Goal: Task Accomplishment & Management: Manage account settings

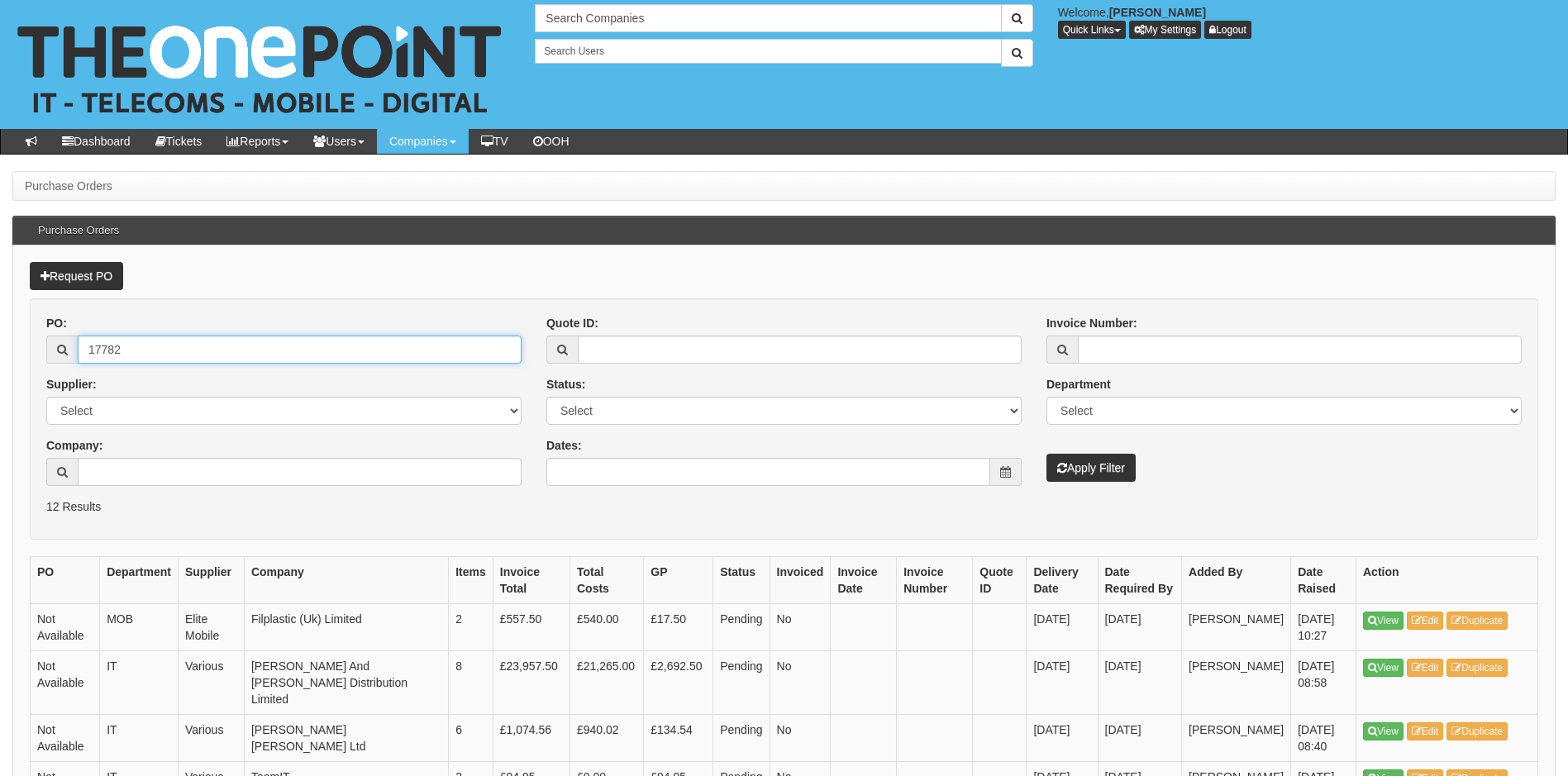
drag, startPoint x: 133, startPoint y: 357, endPoint x: 62, endPoint y: 353, distance: 71.1
click at [62, 353] on div "17782" at bounding box center [283, 349] width 475 height 28
type input "19276"
click at [1047, 453] on button "Apply Filter" at bounding box center [1091, 467] width 89 height 28
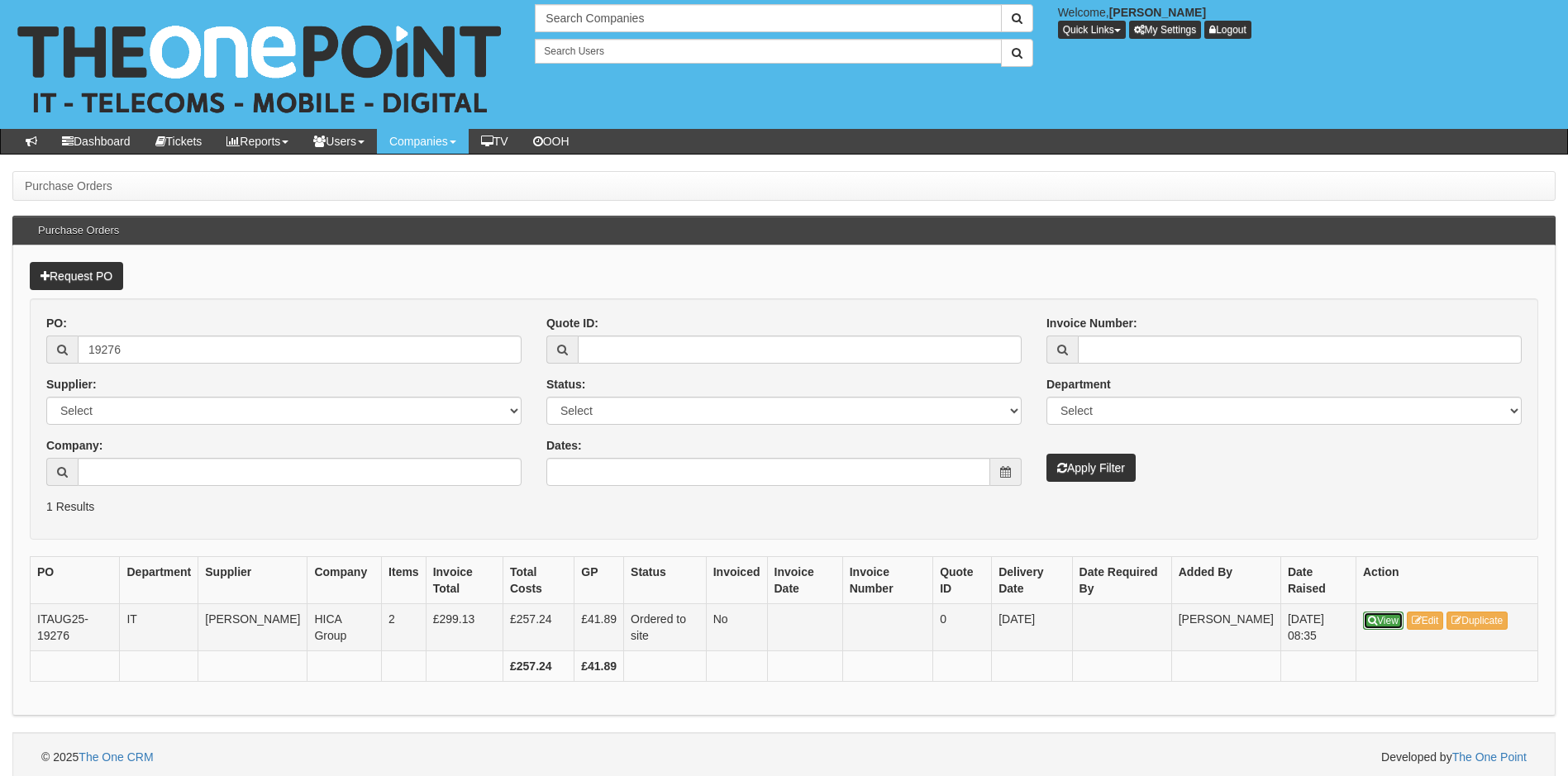
click at [1389, 626] on link "View" at bounding box center [1383, 620] width 40 height 18
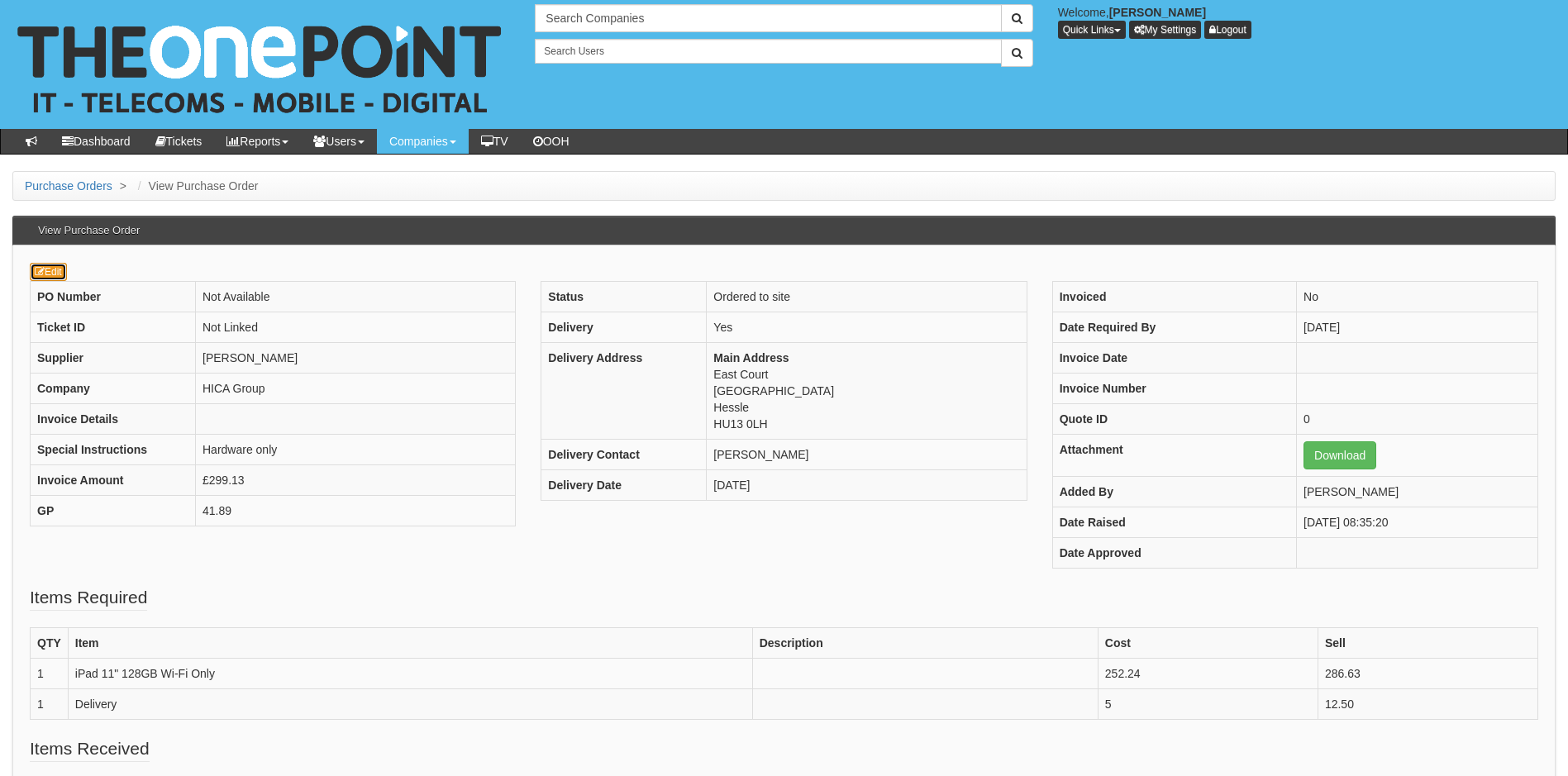
click at [53, 277] on link "Edit" at bounding box center [48, 271] width 37 height 18
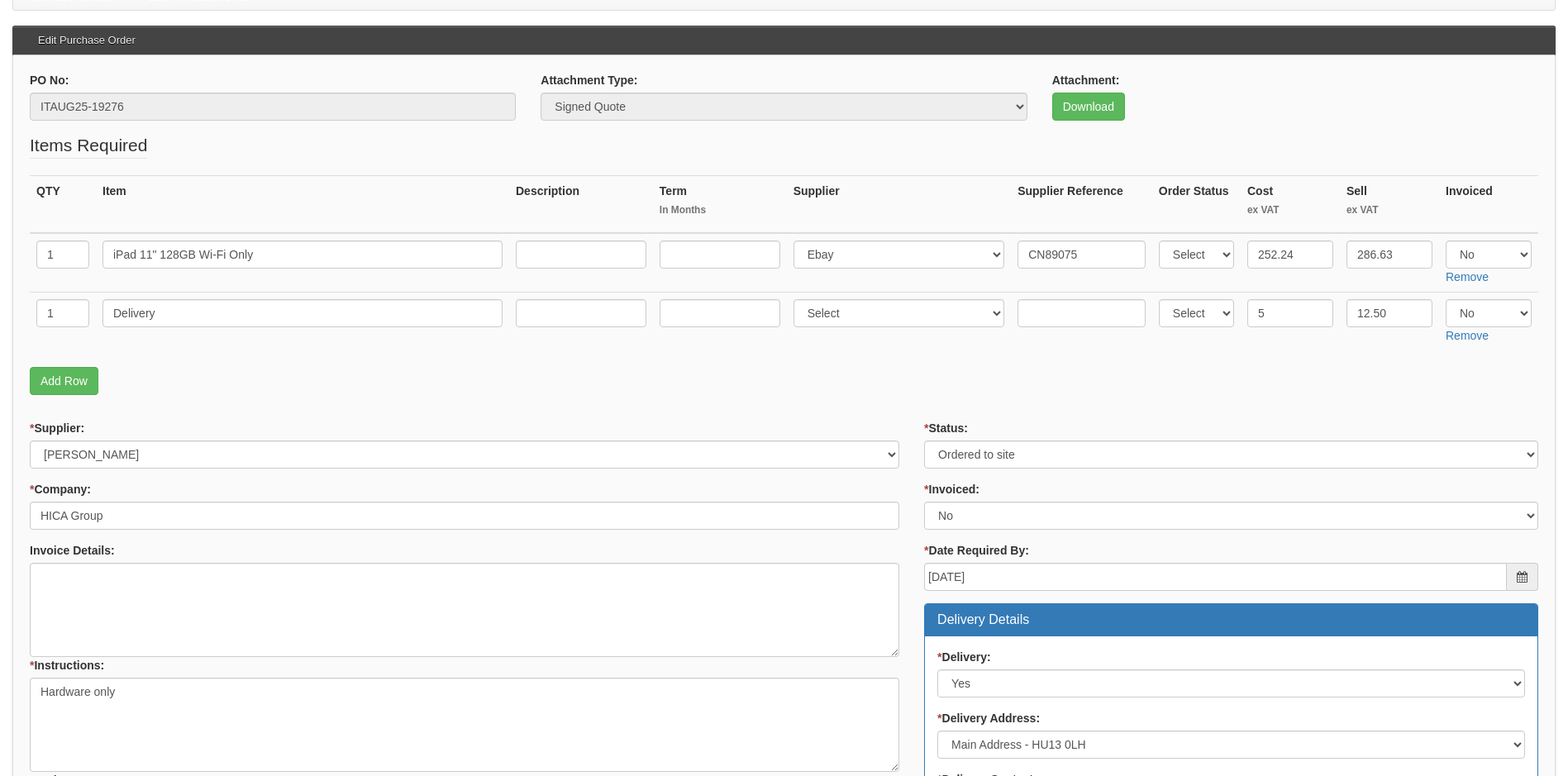
scroll to position [95, 0]
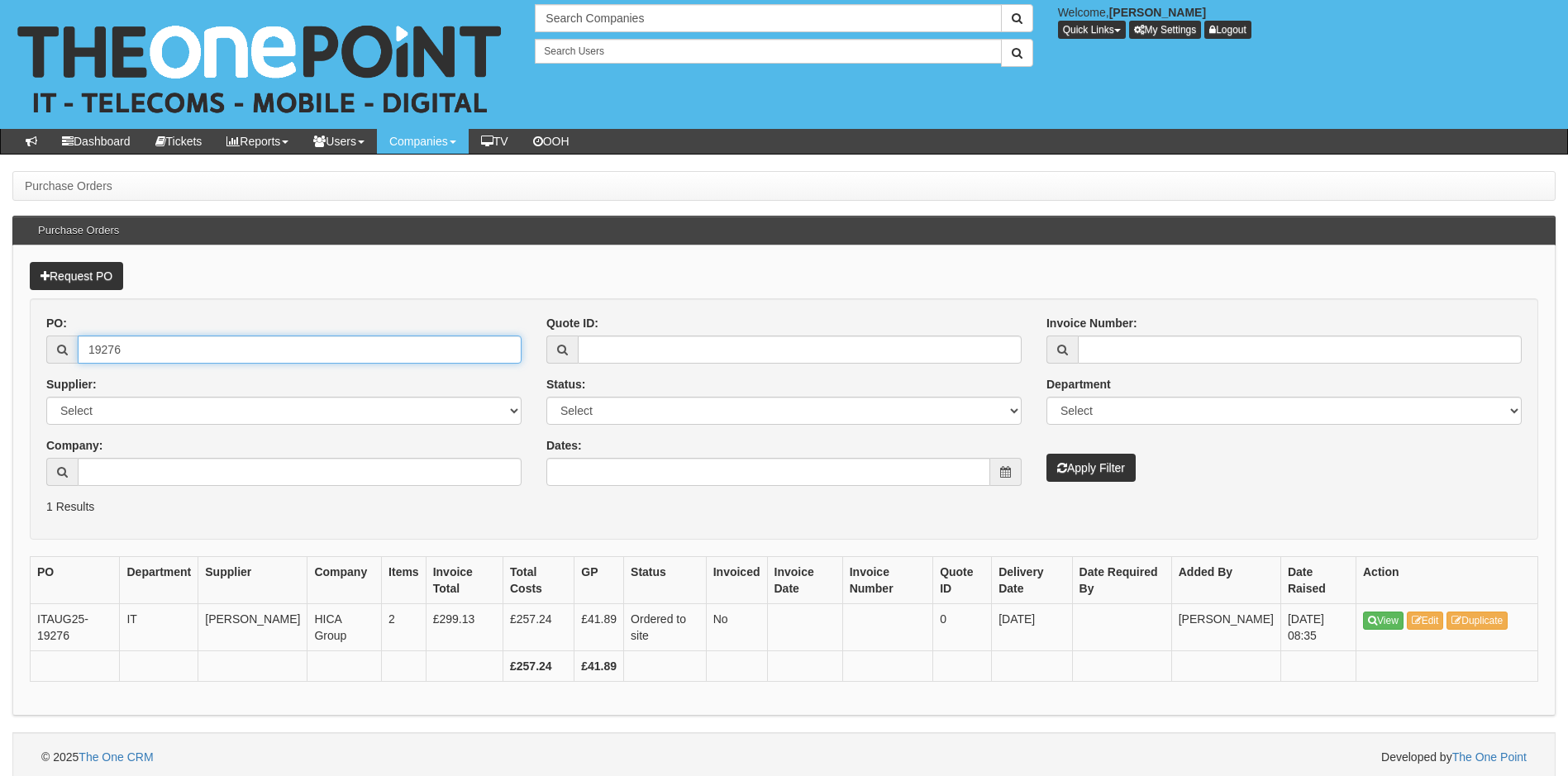
drag, startPoint x: 131, startPoint y: 352, endPoint x: 43, endPoint y: 345, distance: 88.3
click at [43, 345] on div "PO: 19276 Supplier: Select 123 REG.co.uk 1Password 3 4Gon AA Jones Electric Ltd…" at bounding box center [284, 406] width 500 height 183
type input "19341"
click at [1047, 453] on button "Apply Filter" at bounding box center [1091, 467] width 89 height 28
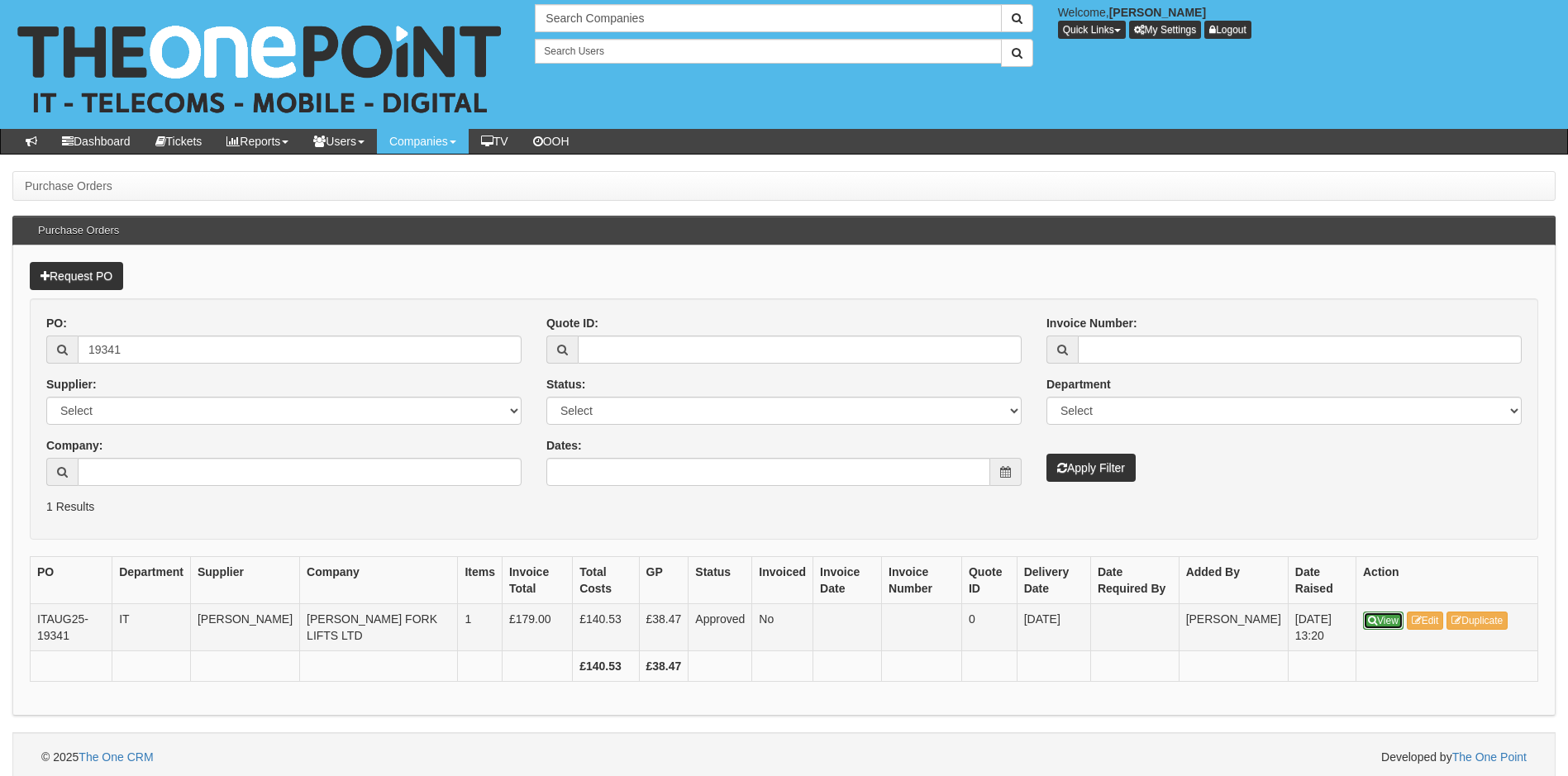
click at [1384, 618] on link "View" at bounding box center [1383, 620] width 40 height 18
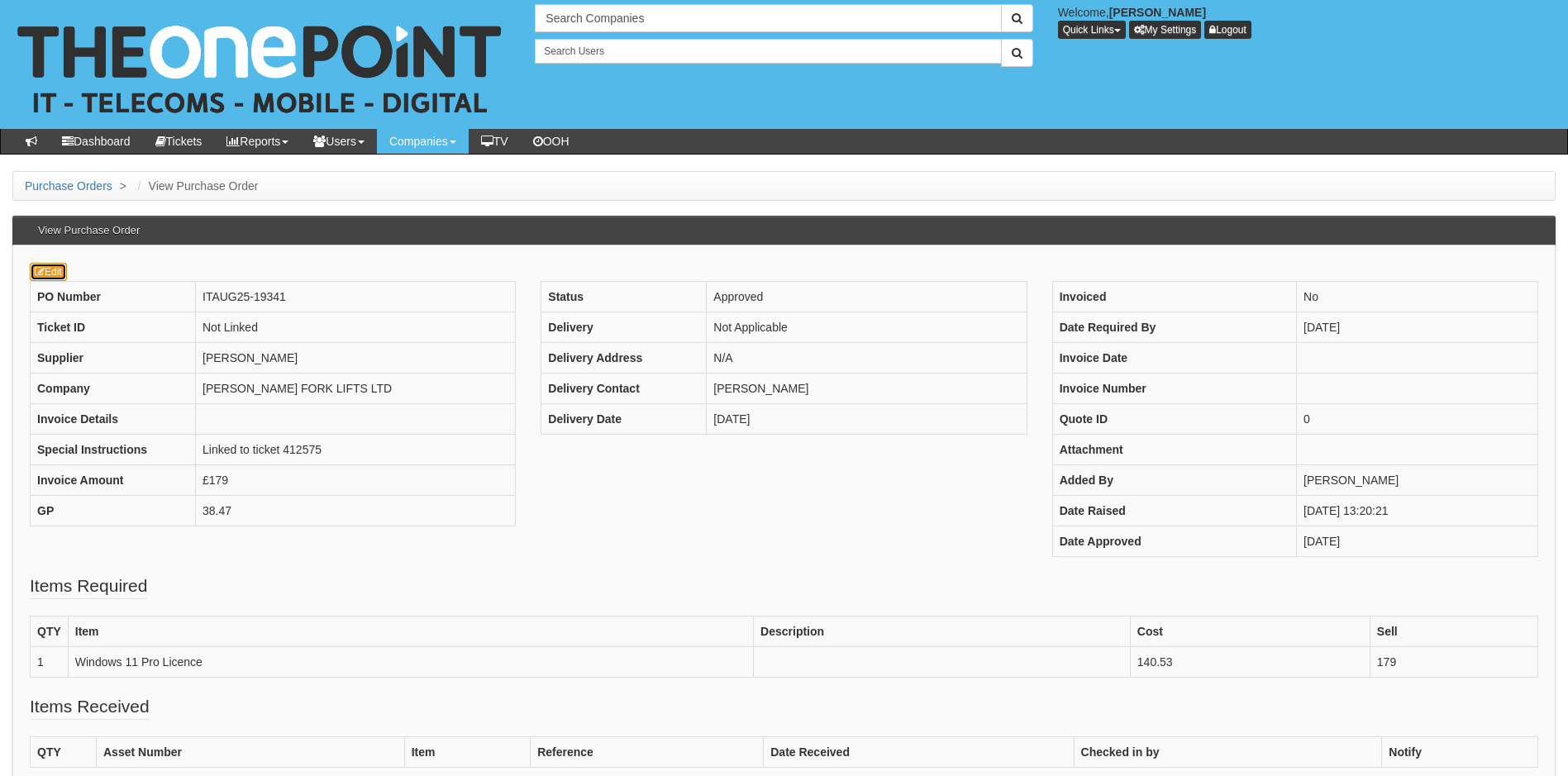
click at [58, 267] on link "Edit" at bounding box center [48, 271] width 37 height 18
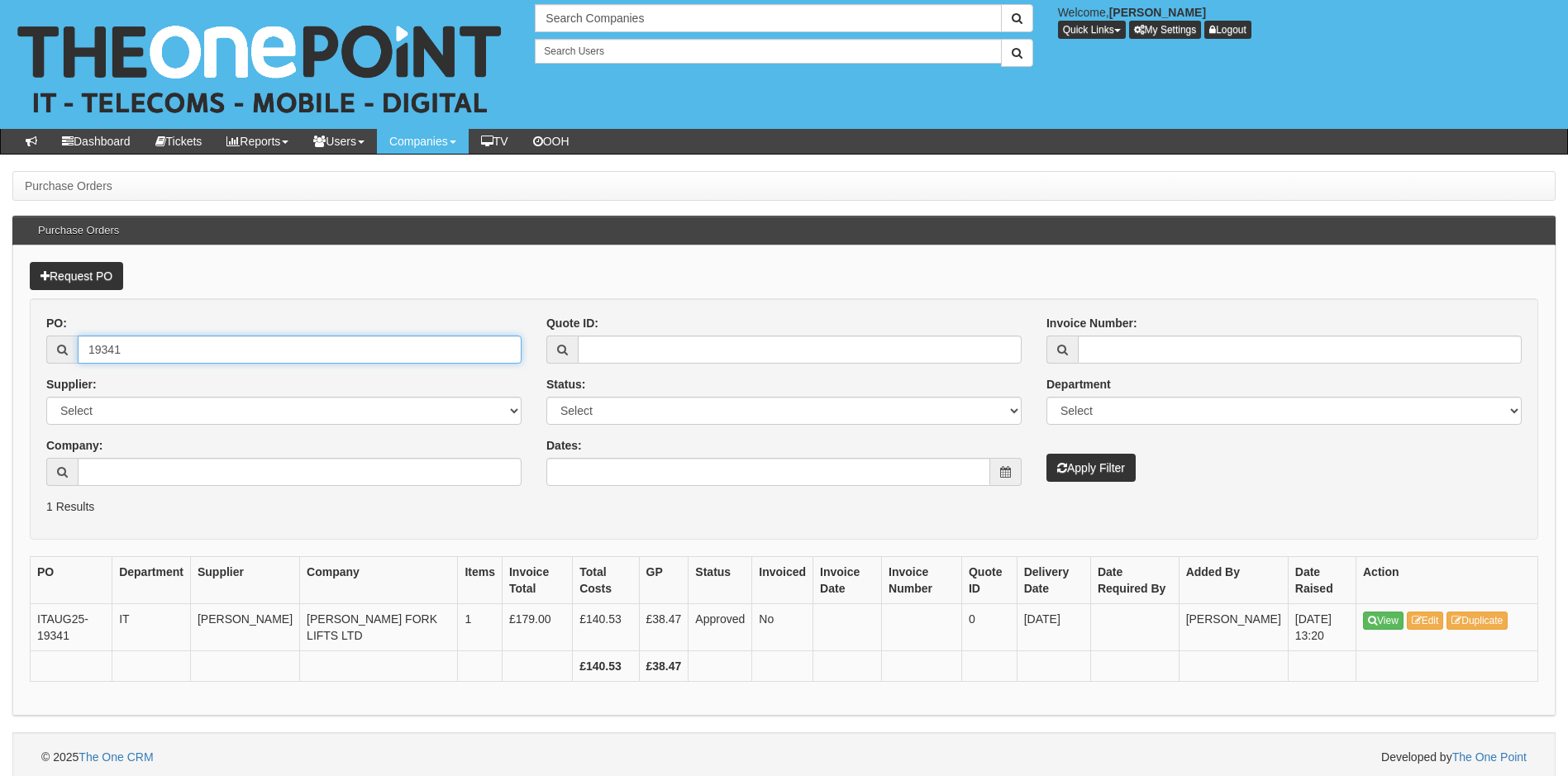
click at [126, 347] on input "19341" at bounding box center [300, 349] width 444 height 28
type input "19343"
click at [1047, 453] on button "Apply Filter" at bounding box center [1091, 467] width 89 height 28
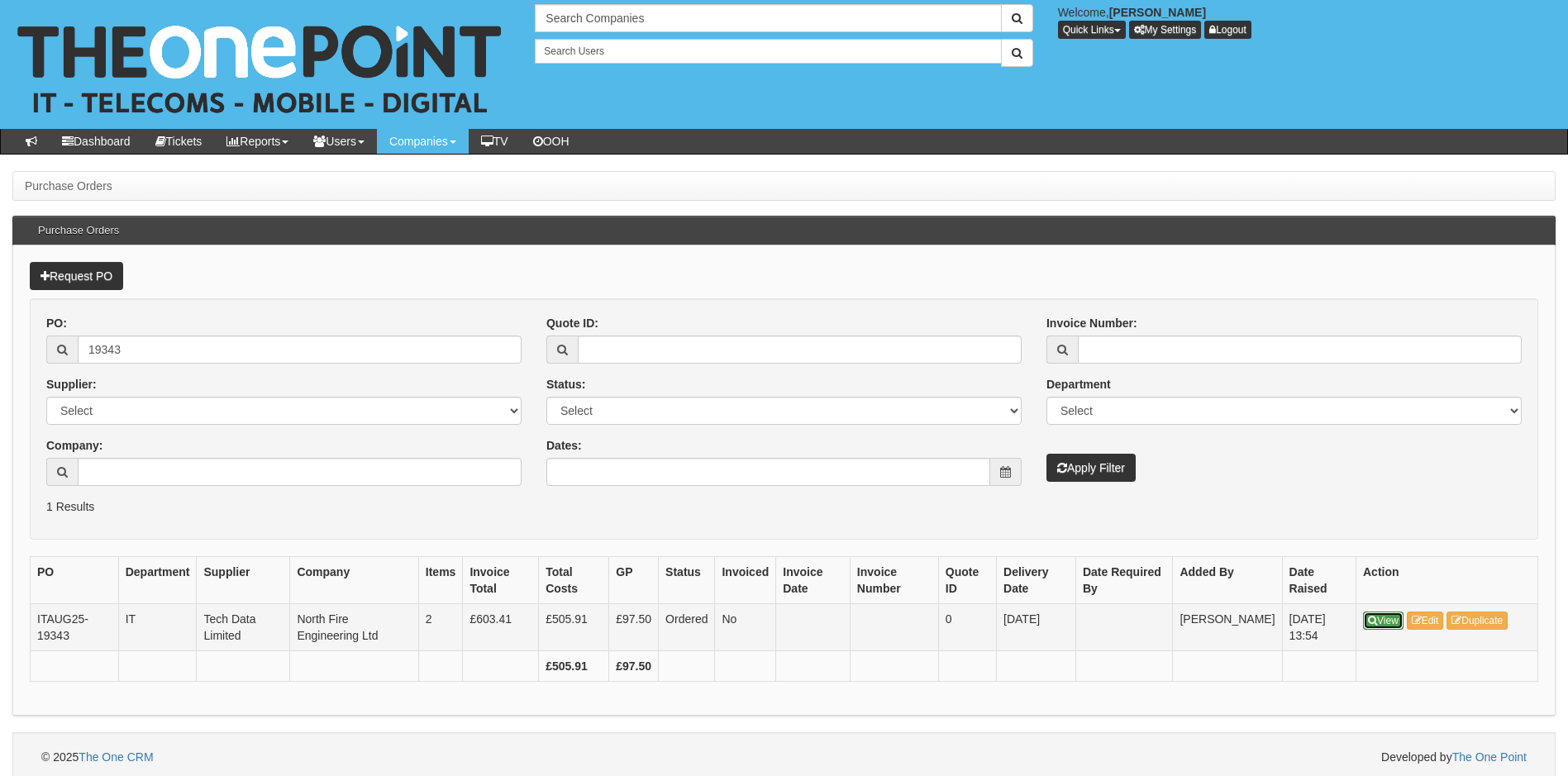
click at [1387, 626] on link "View" at bounding box center [1383, 620] width 40 height 18
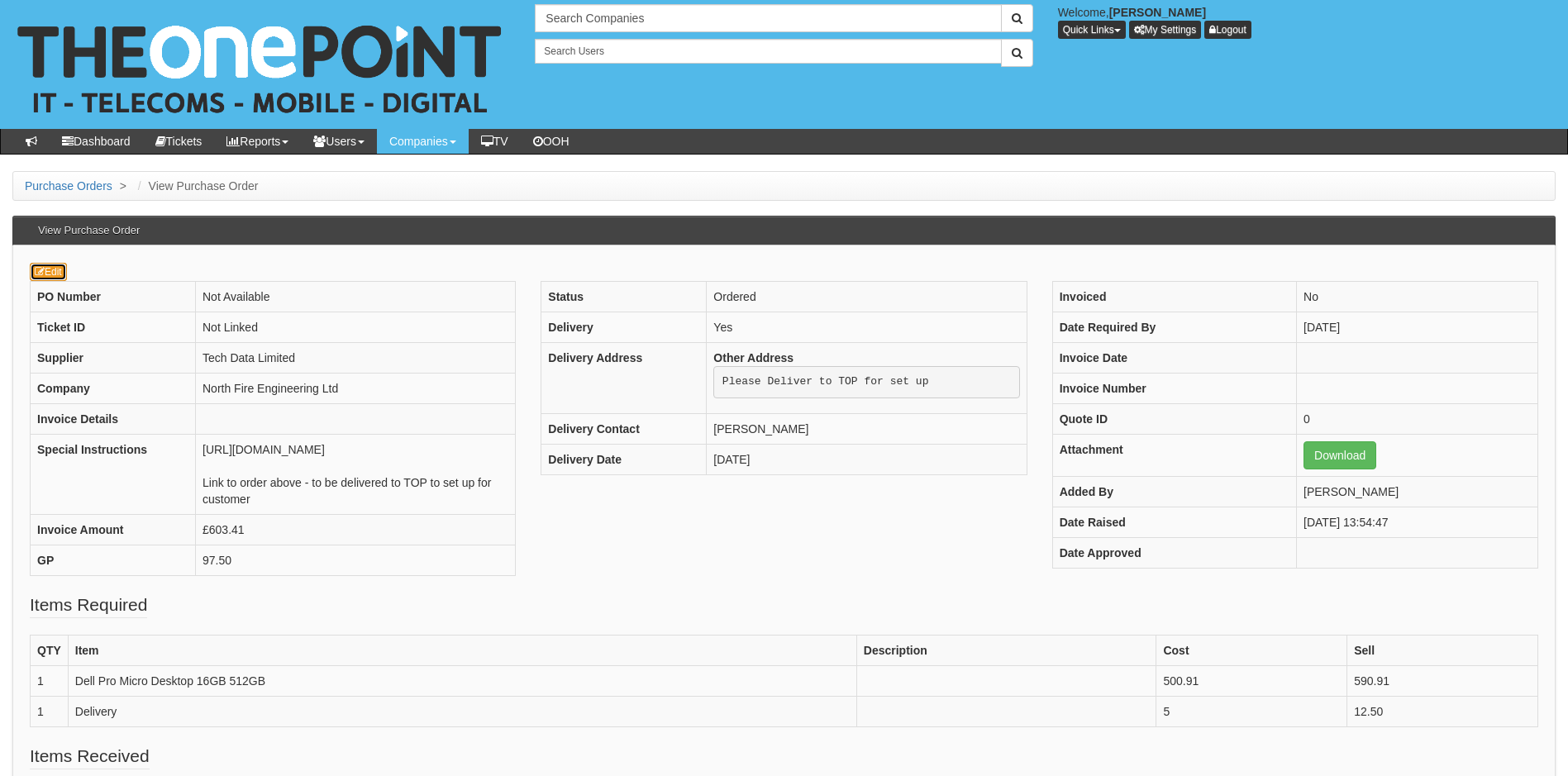
click at [51, 277] on link "Edit" at bounding box center [48, 271] width 37 height 18
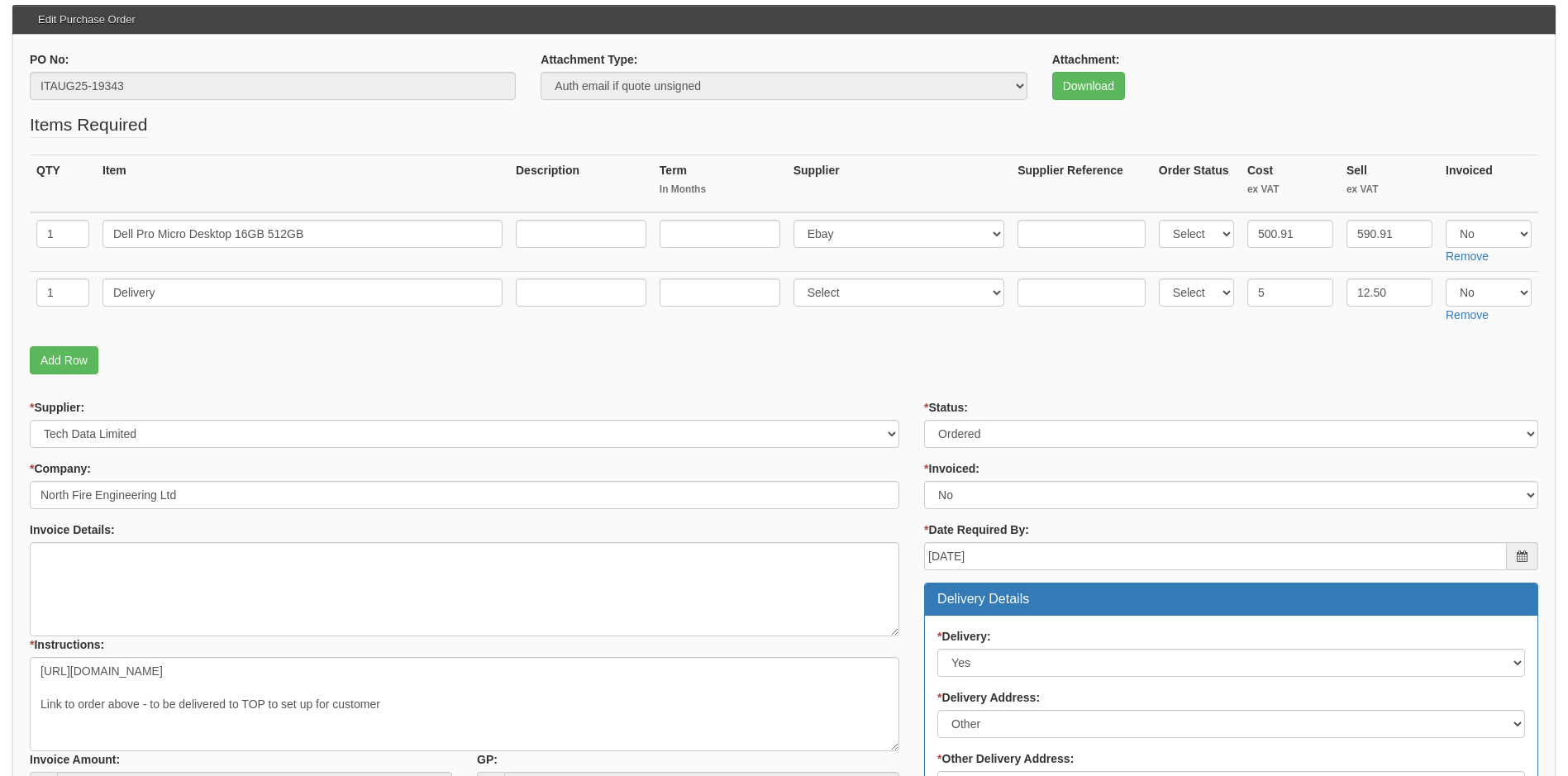
scroll to position [83, 0]
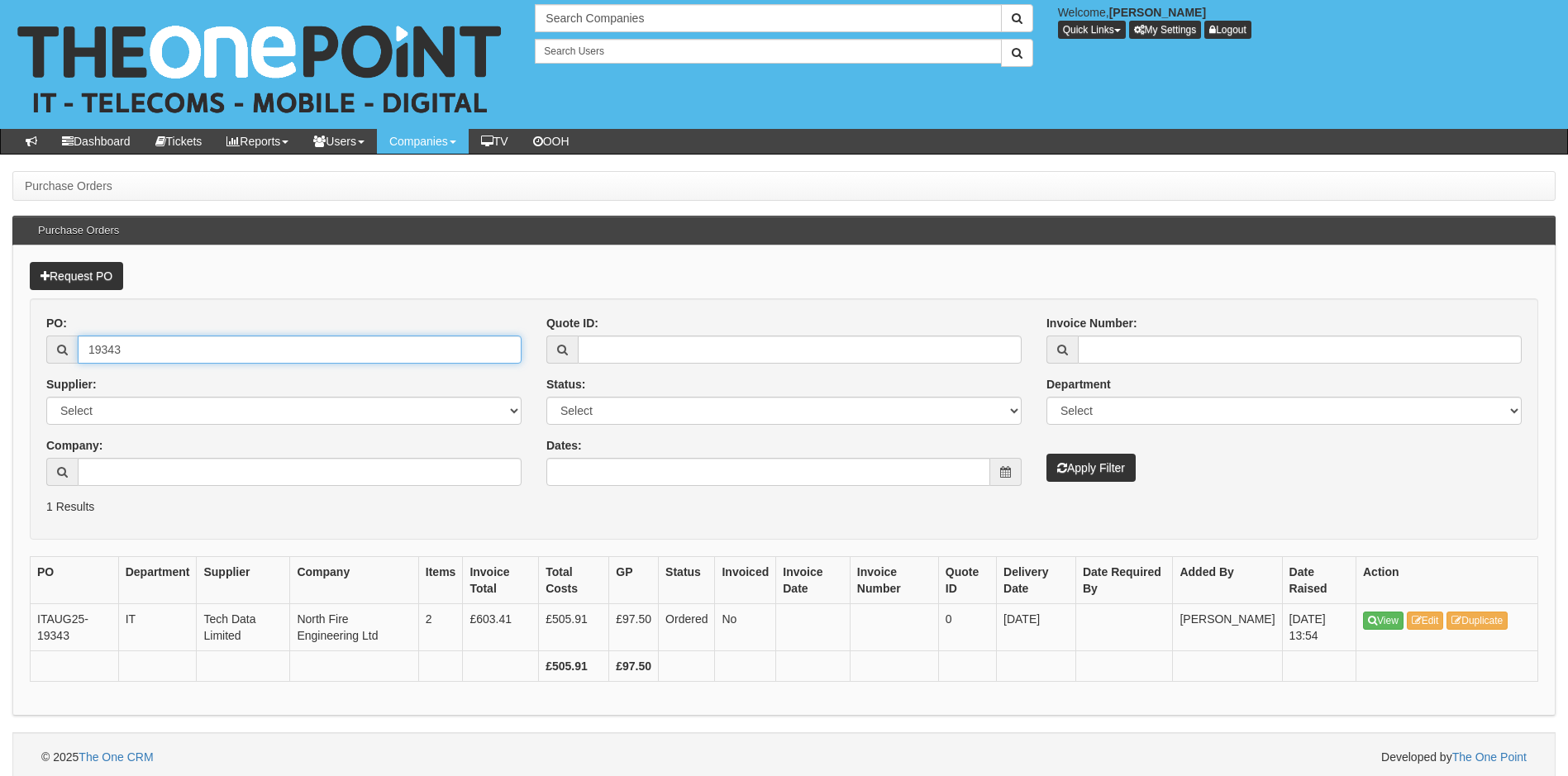
click at [134, 346] on input "19343" at bounding box center [300, 349] width 444 height 28
type input "19332"
click at [1047, 453] on button "Apply Filter" at bounding box center [1091, 467] width 89 height 28
click at [1388, 625] on link "View" at bounding box center [1383, 620] width 40 height 18
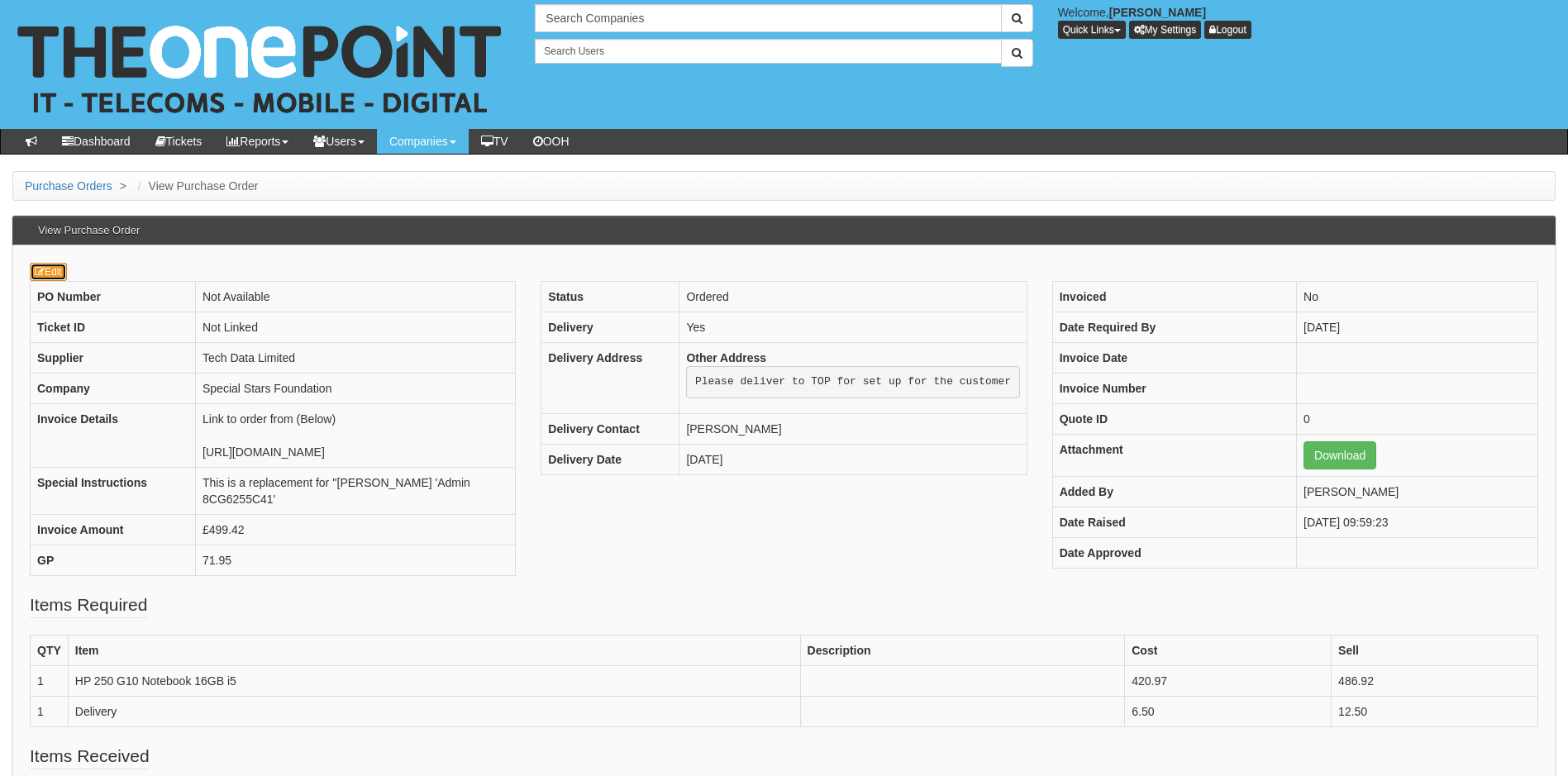
click at [60, 272] on link "Edit" at bounding box center [48, 271] width 37 height 18
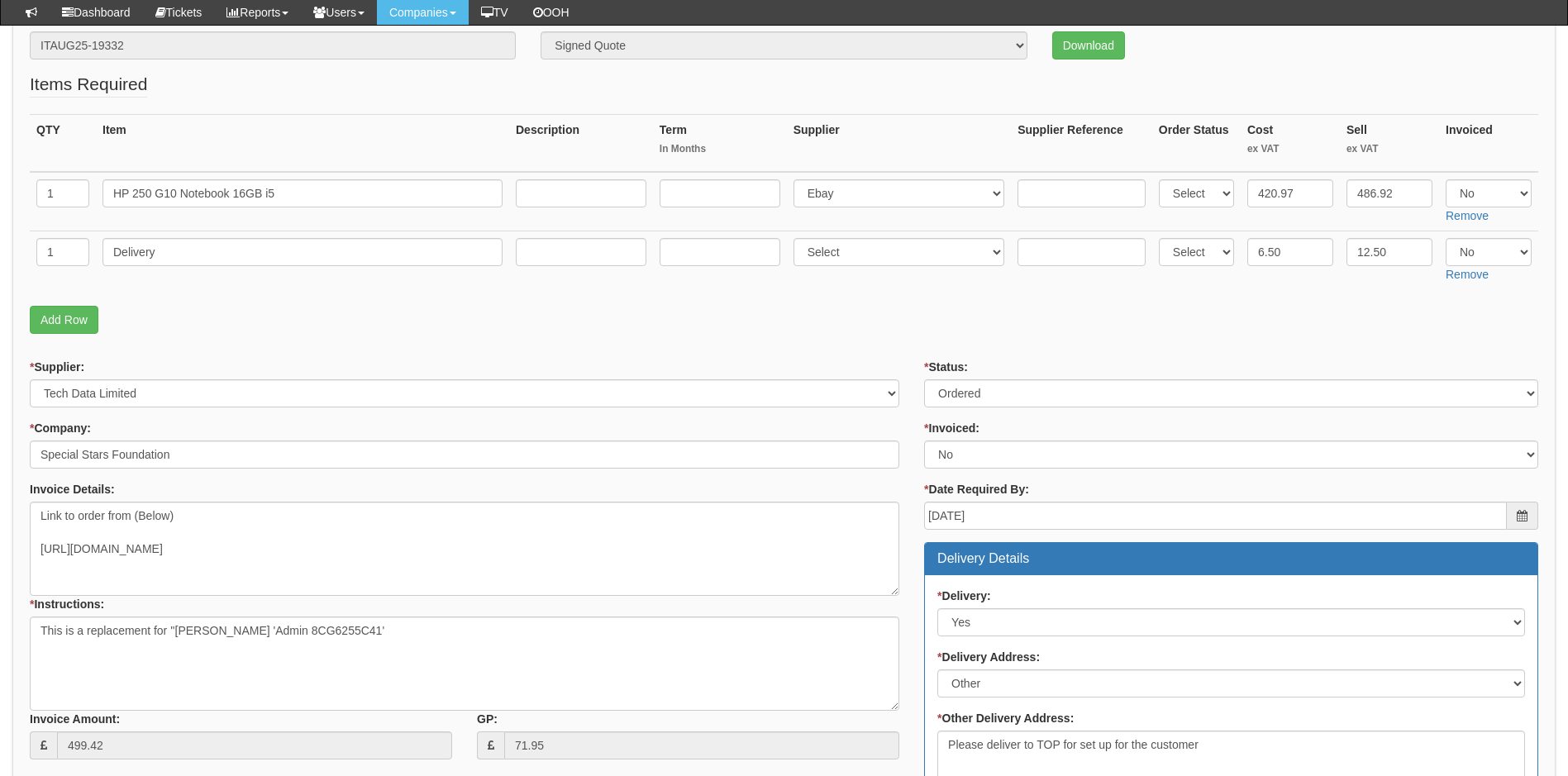
scroll to position [57, 0]
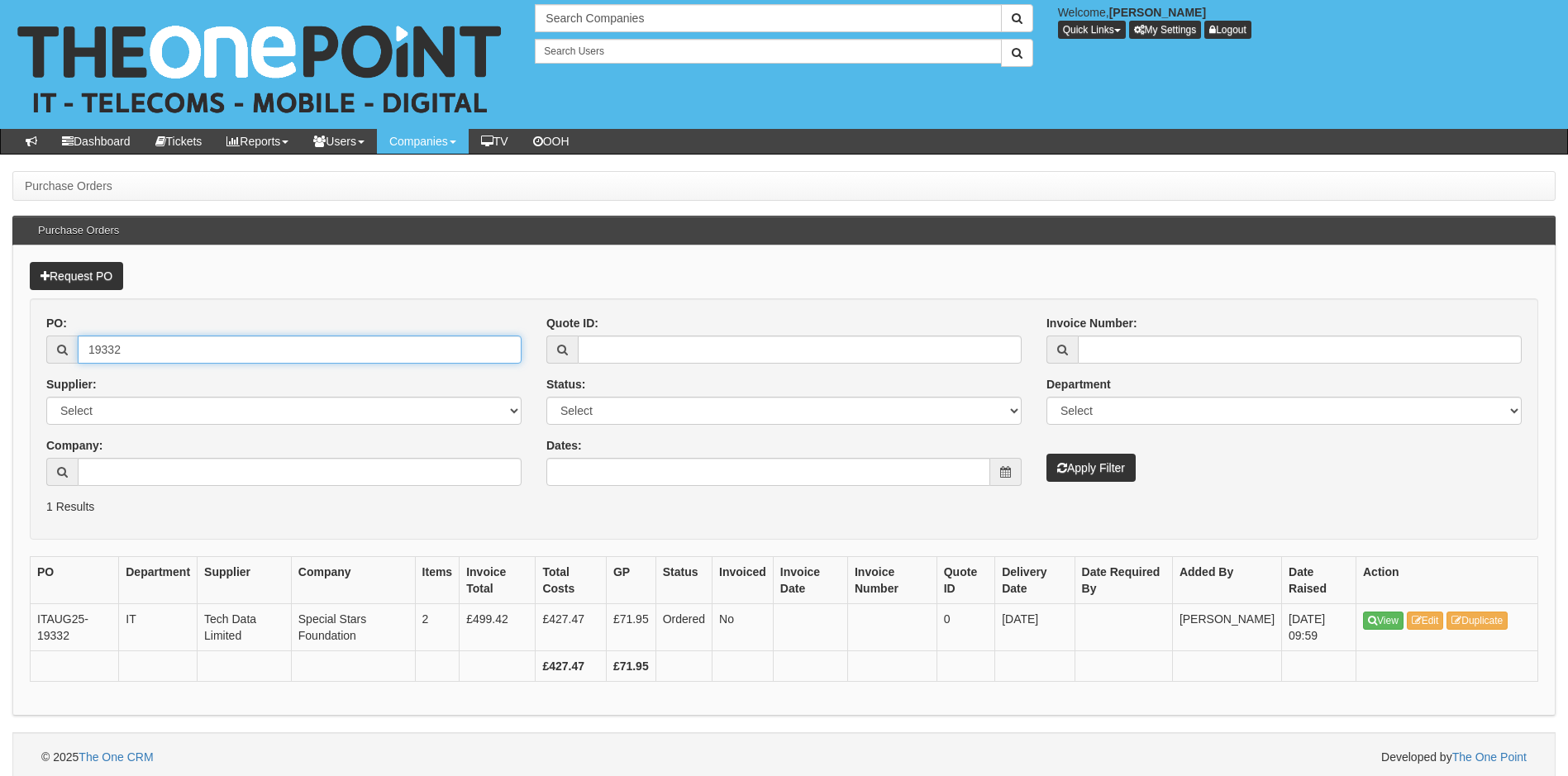
click at [153, 345] on input "19332" at bounding box center [300, 349] width 444 height 28
type input "19330"
click at [1047, 453] on button "Apply Filter" at bounding box center [1091, 467] width 89 height 28
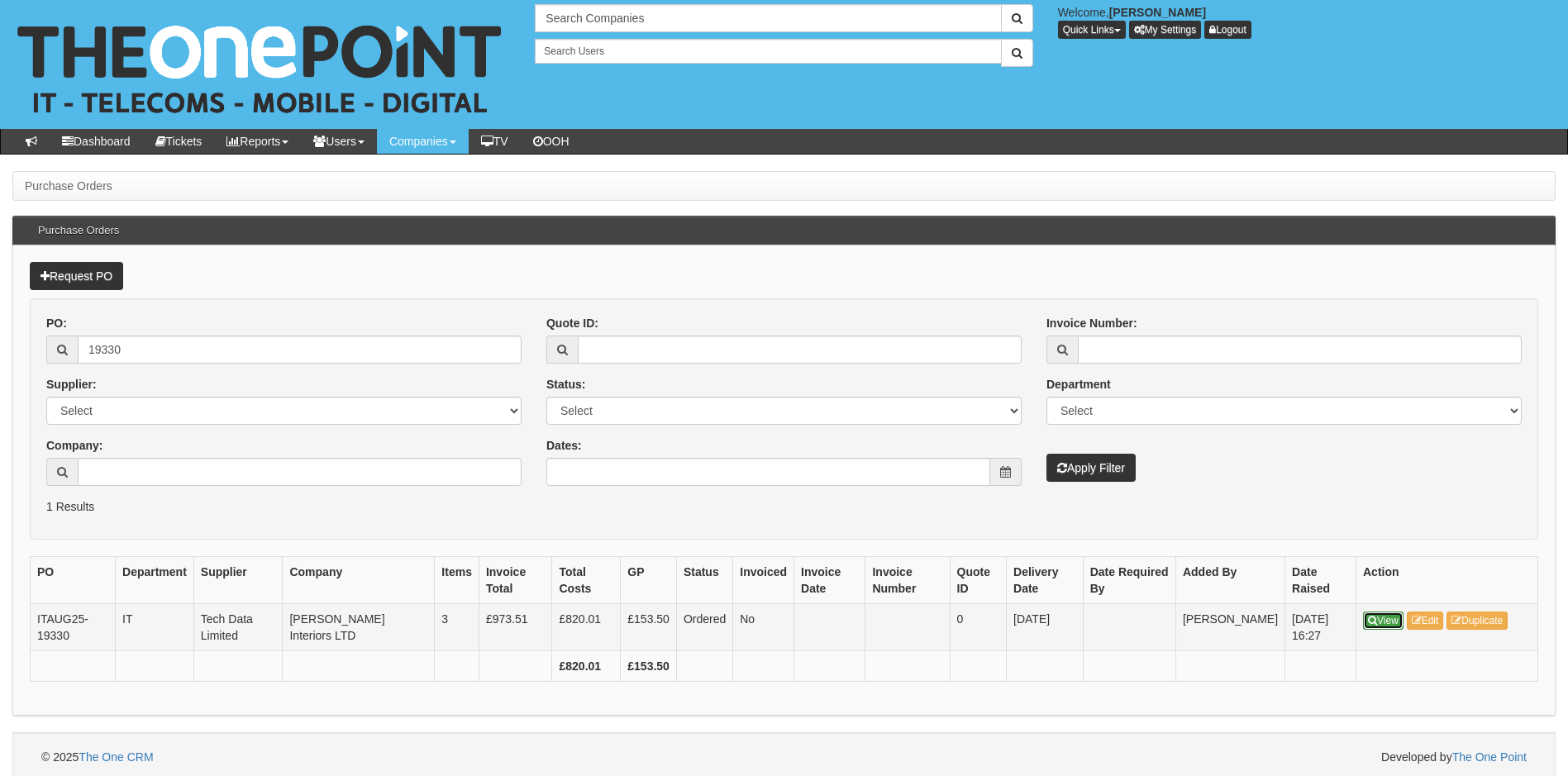
click at [1376, 614] on link "View" at bounding box center [1383, 620] width 40 height 18
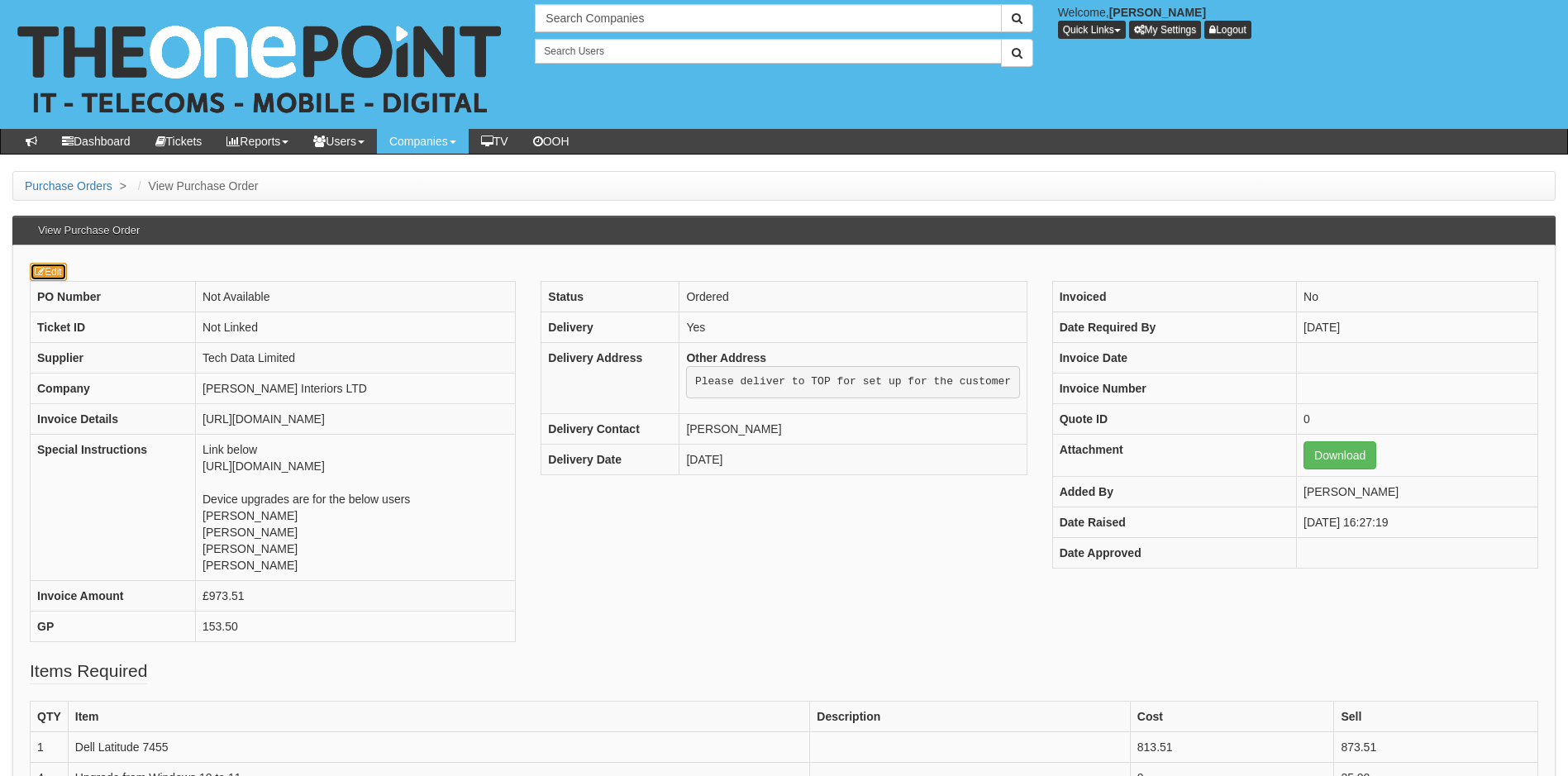
click at [51, 275] on link "Edit" at bounding box center [48, 271] width 37 height 18
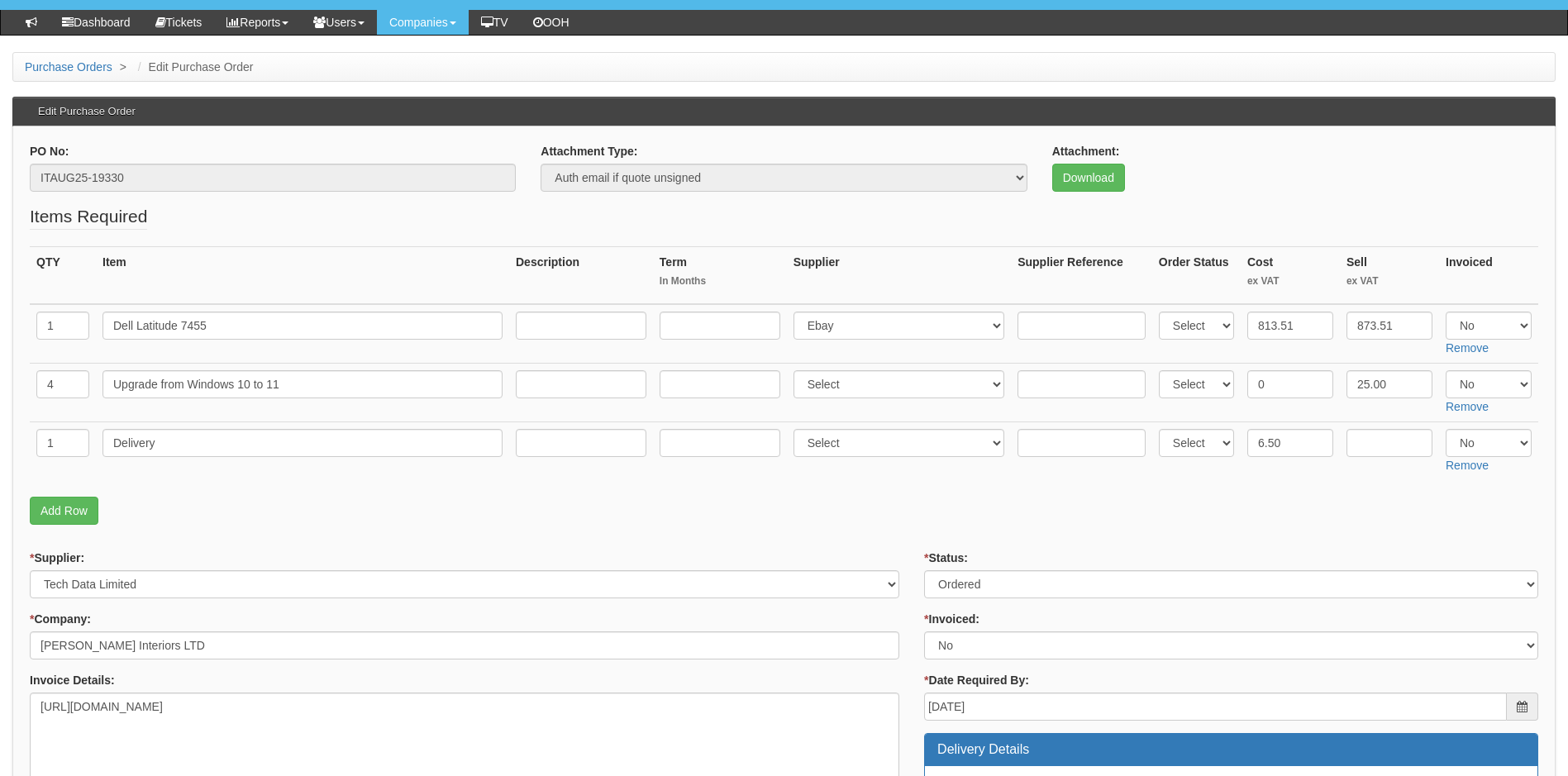
scroll to position [116, 0]
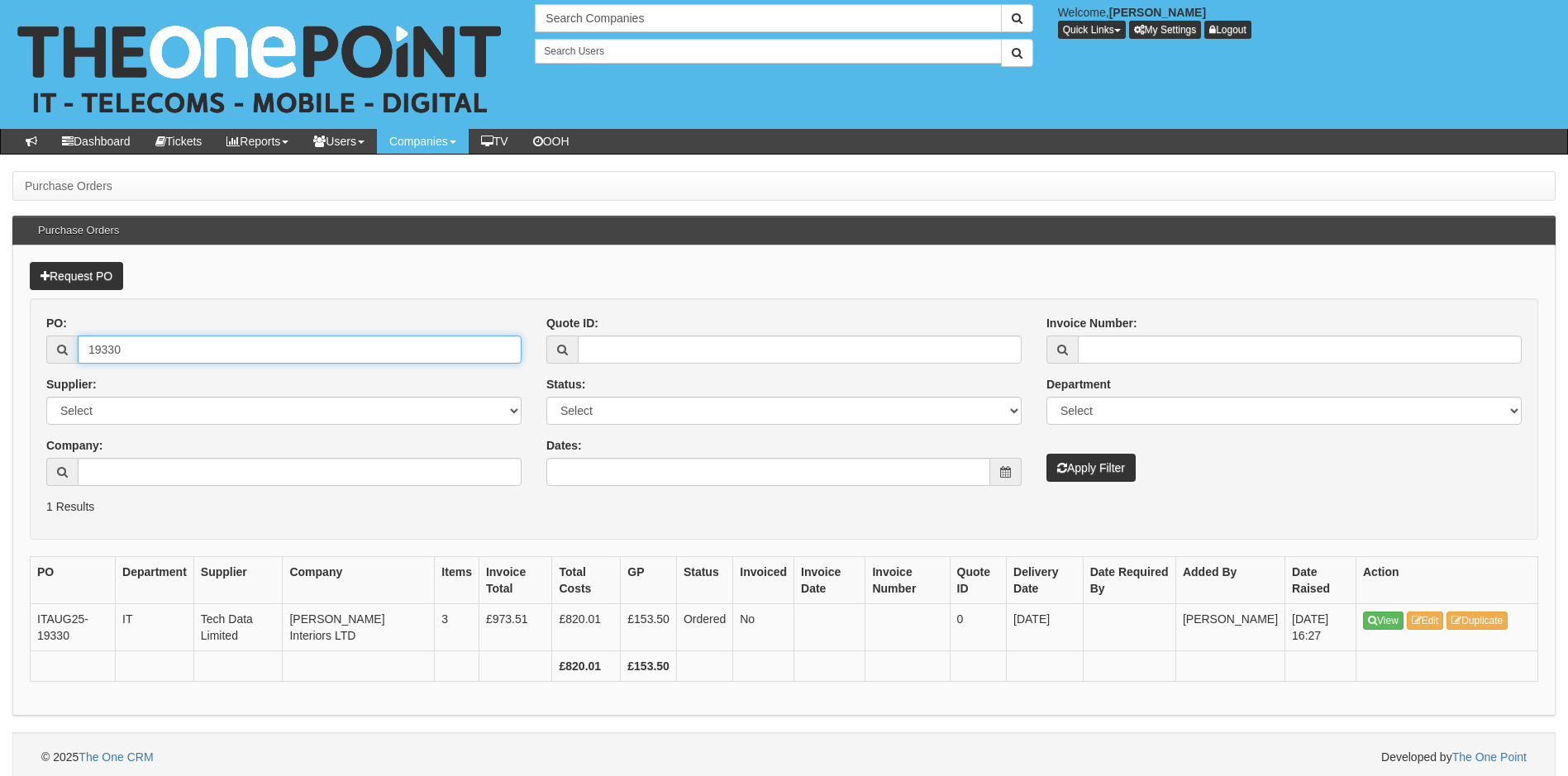
click at [137, 339] on input "19330" at bounding box center [300, 349] width 444 height 28
type input "19344"
click at [1090, 466] on button "Apply Filter" at bounding box center [1091, 467] width 89 height 28
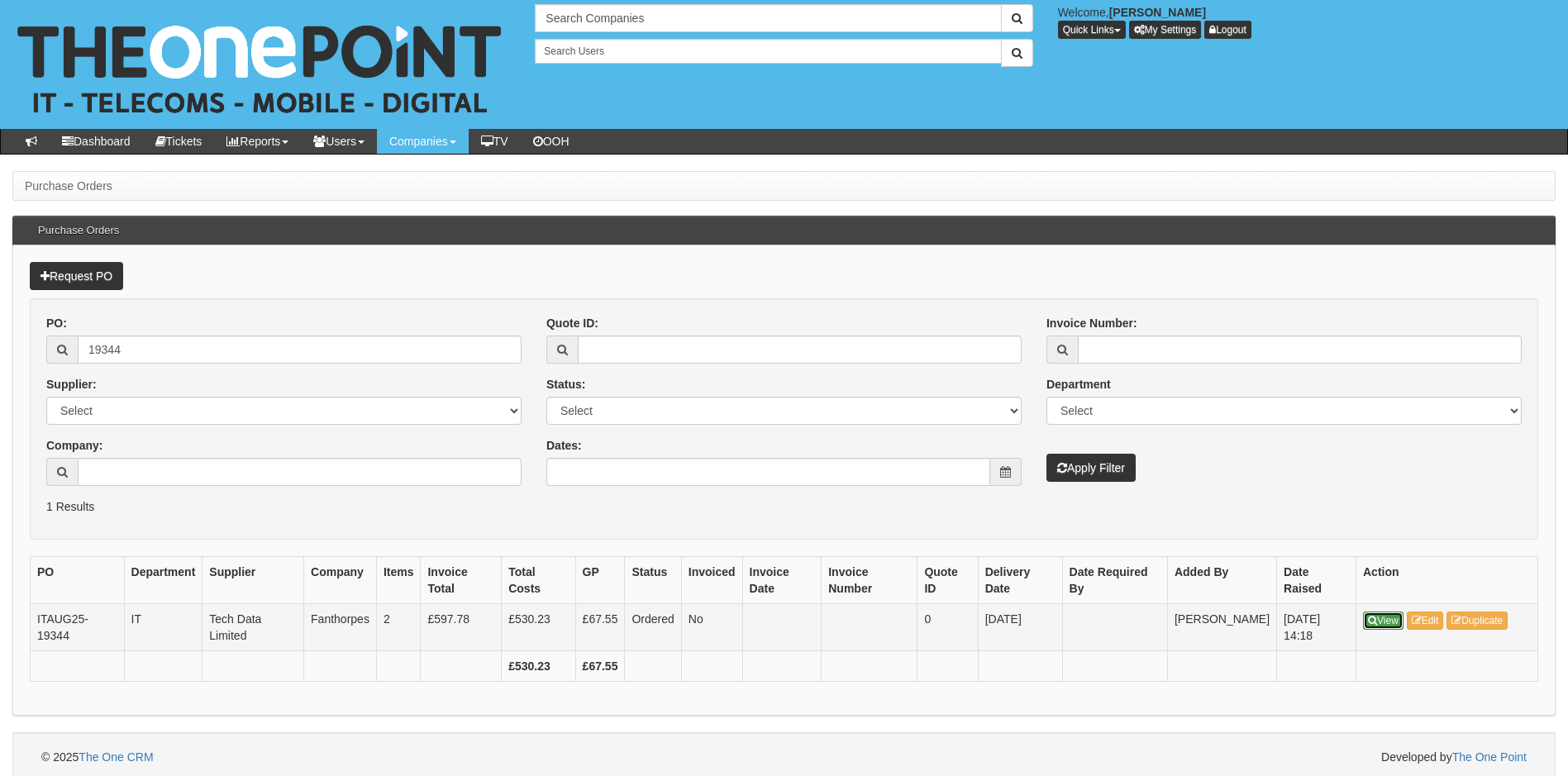
click at [1376, 616] on icon at bounding box center [1372, 621] width 9 height 10
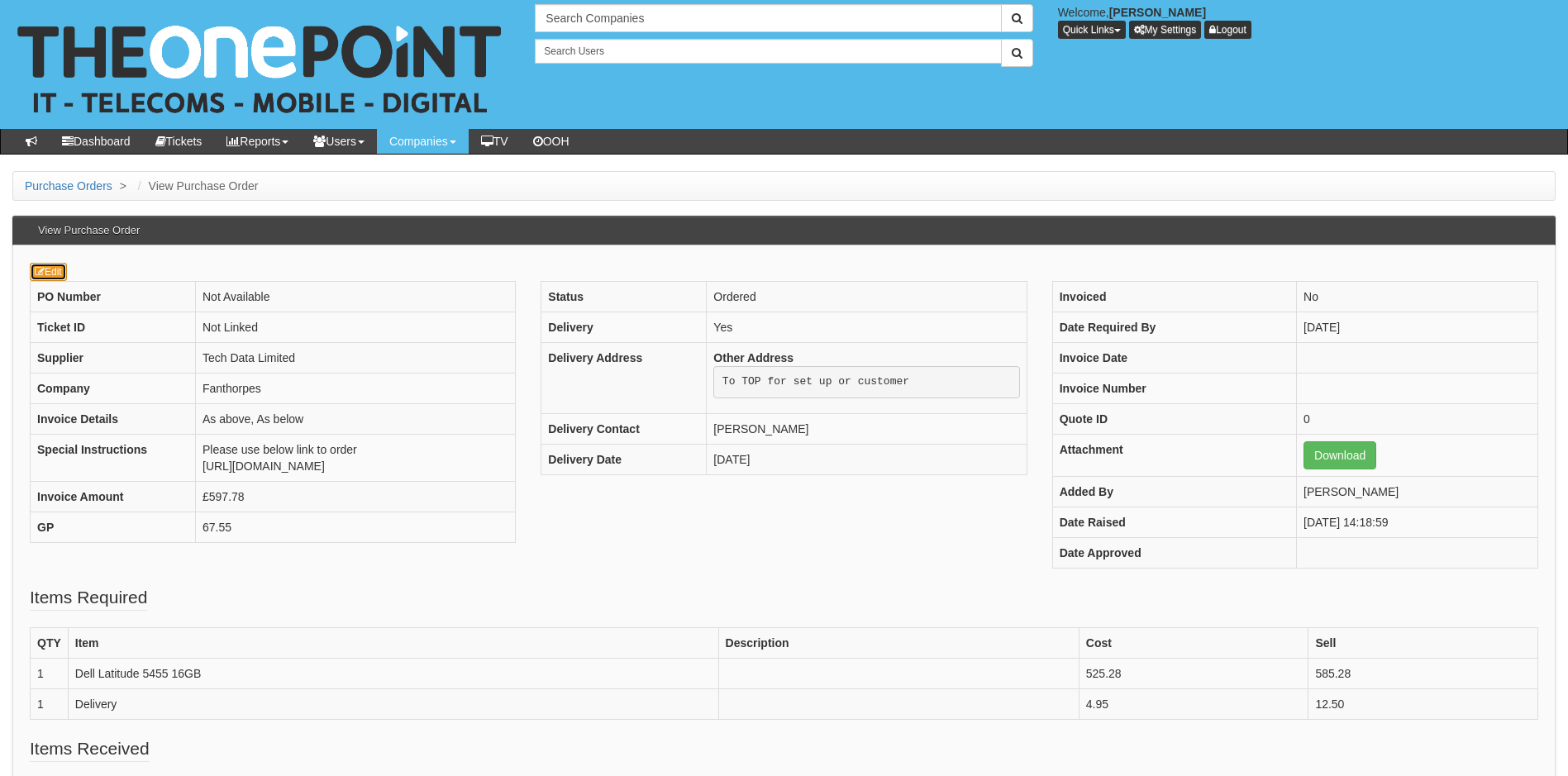
click at [57, 270] on link "Edit" at bounding box center [48, 271] width 37 height 18
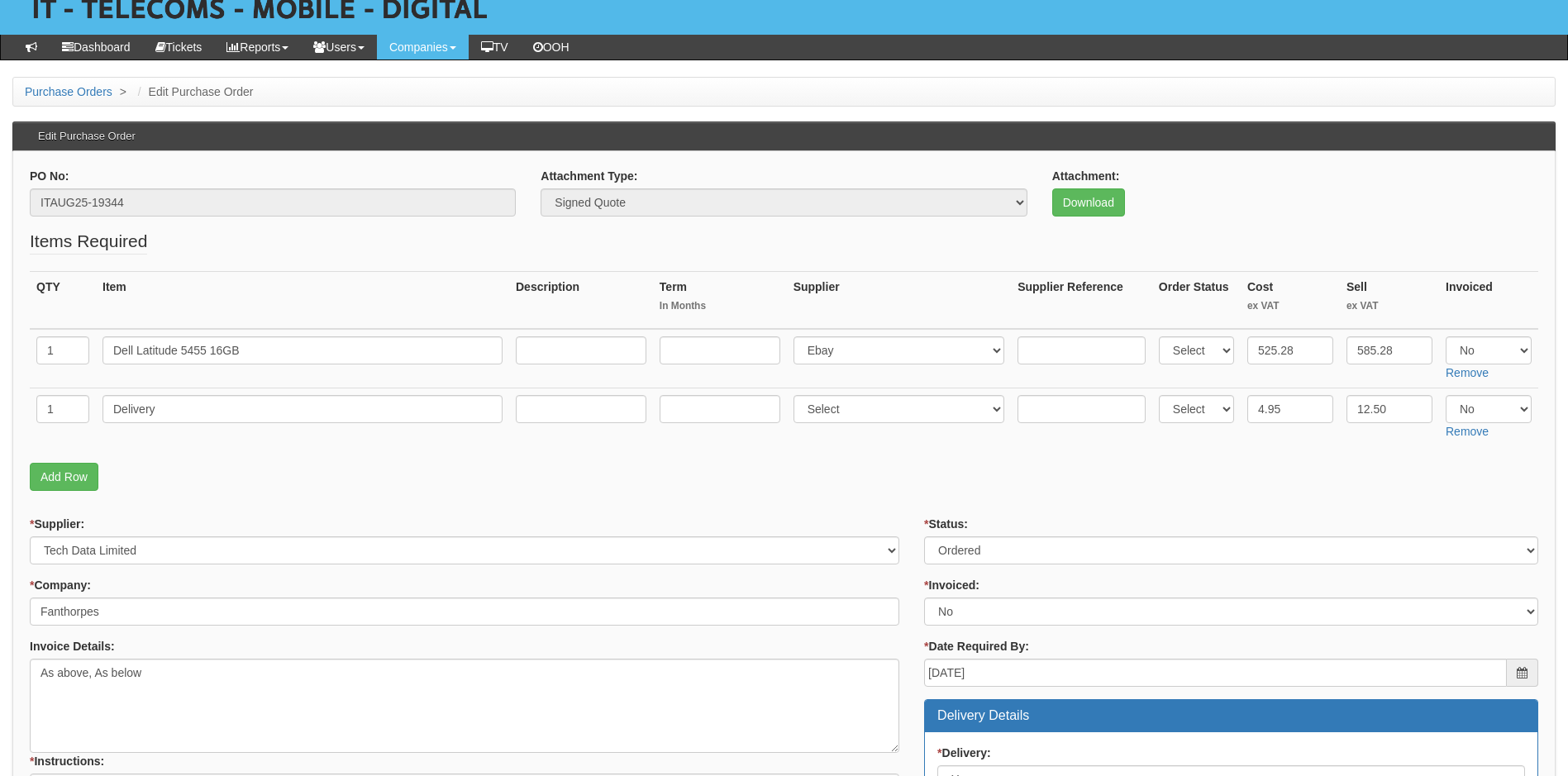
scroll to position [83, 0]
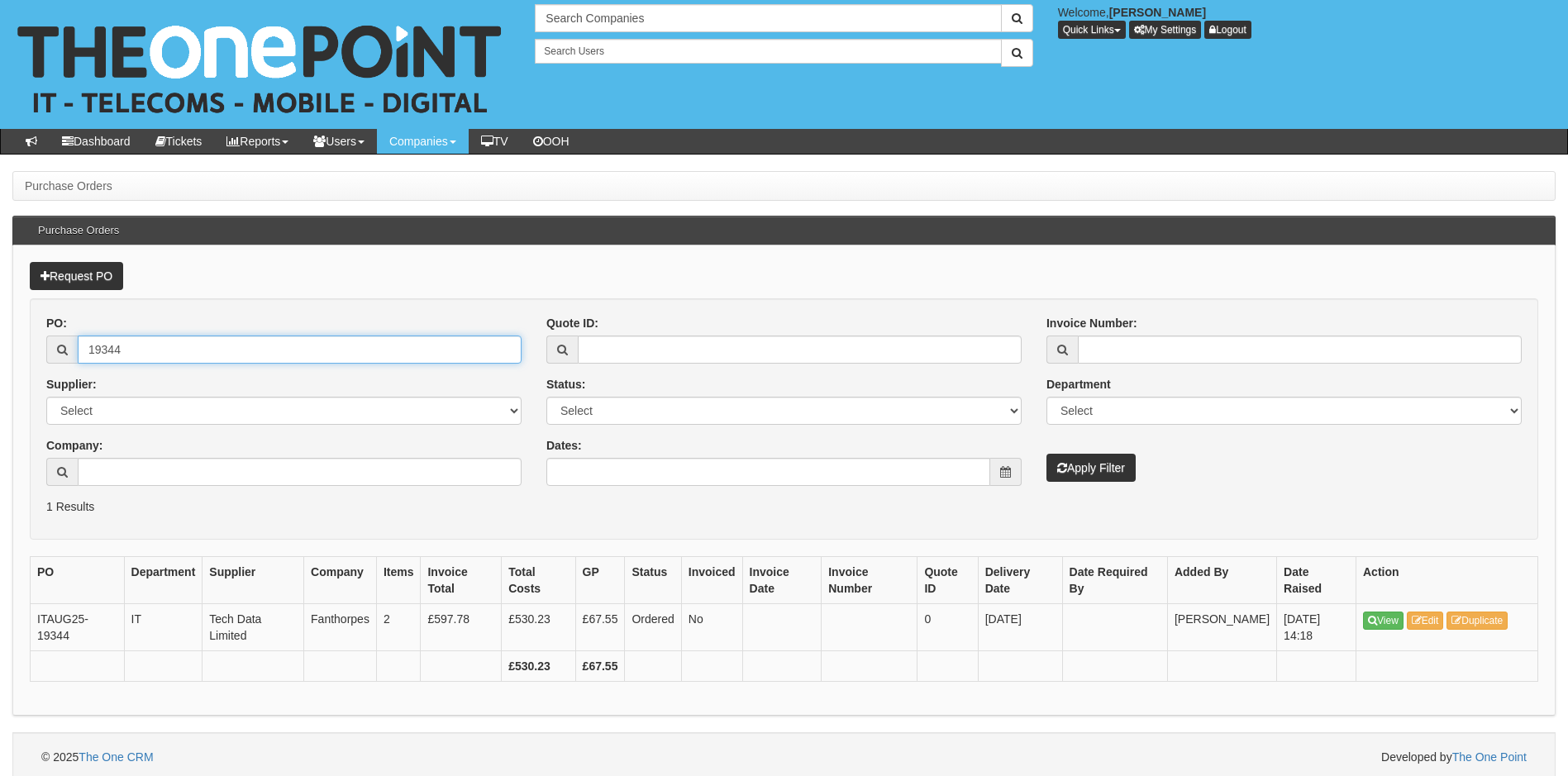
click at [139, 338] on input "19344" at bounding box center [300, 349] width 444 height 28
type input "19296"
click at [1047, 453] on button "Apply Filter" at bounding box center [1091, 467] width 89 height 28
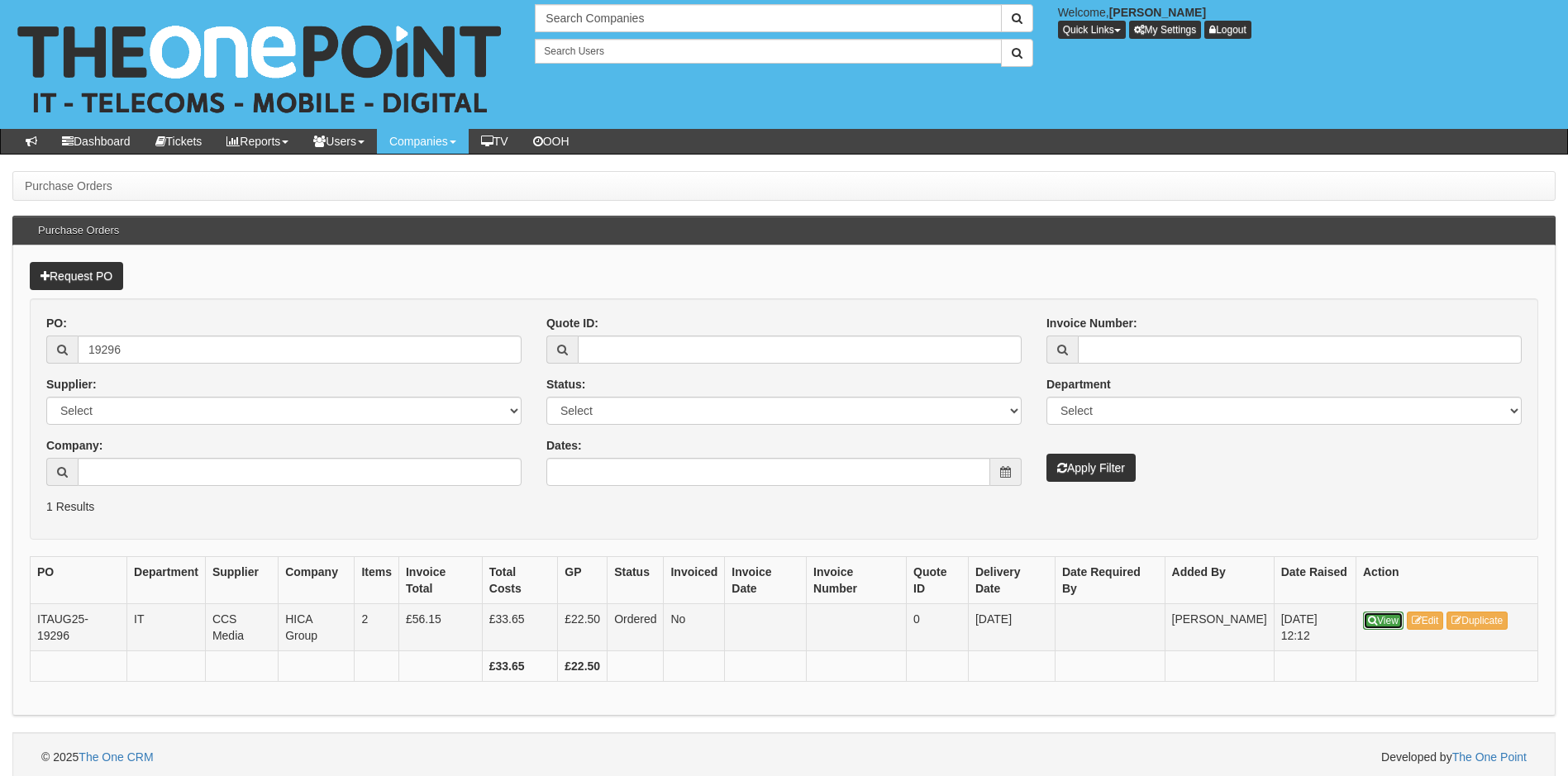
click at [1378, 616] on link "View" at bounding box center [1383, 620] width 40 height 18
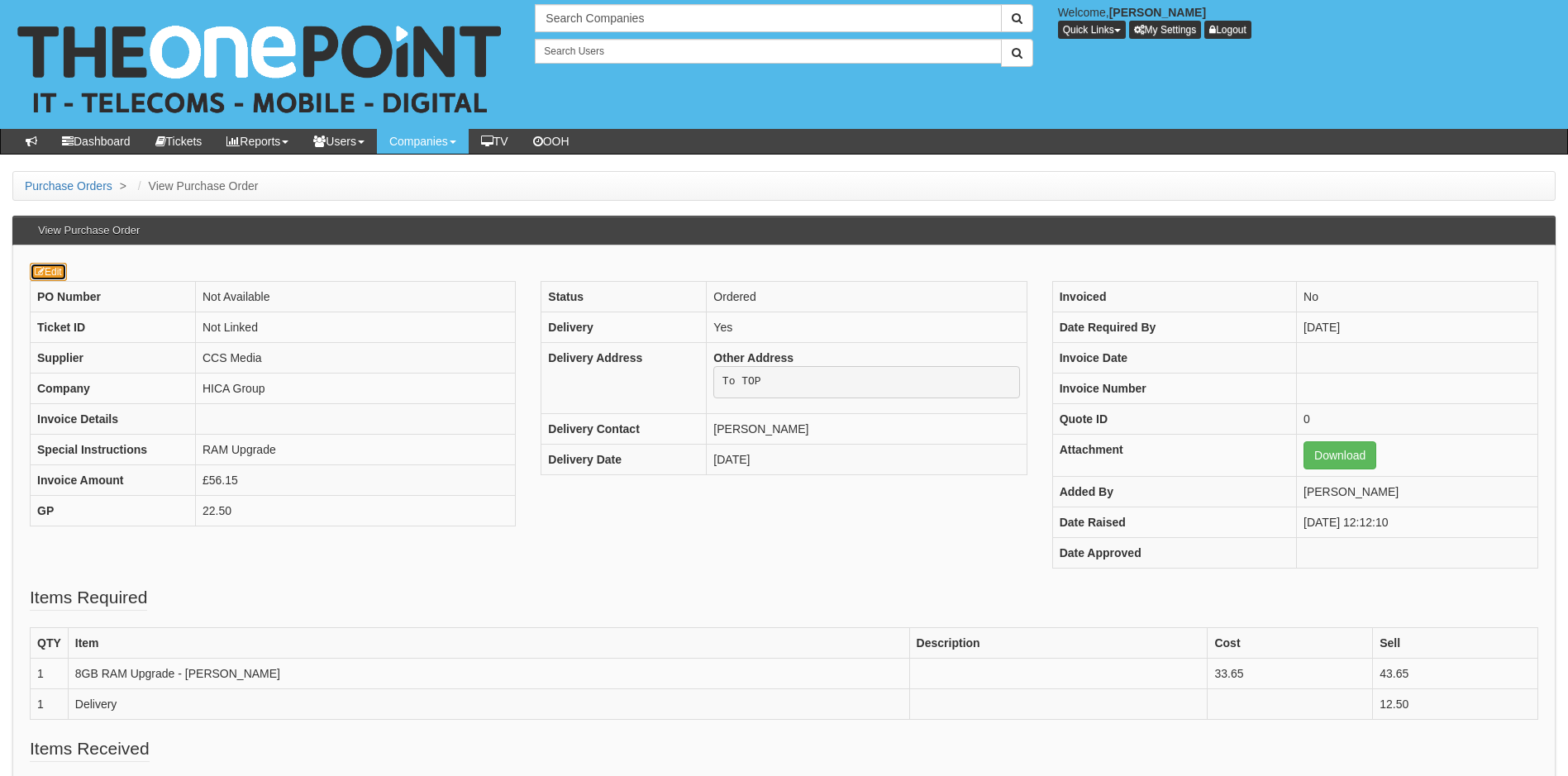
click at [59, 273] on link "Edit" at bounding box center [48, 271] width 37 height 18
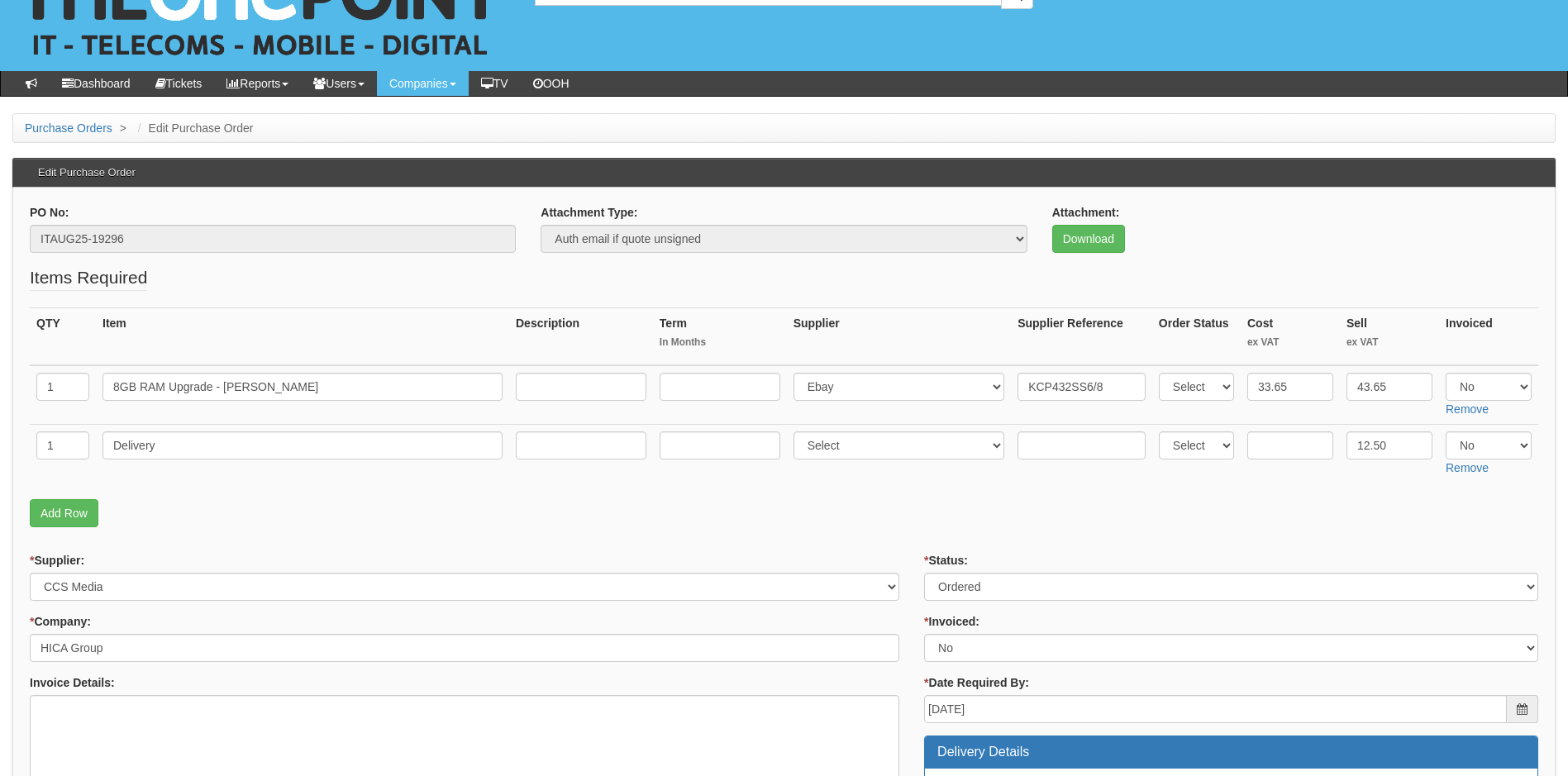
scroll to position [83, 0]
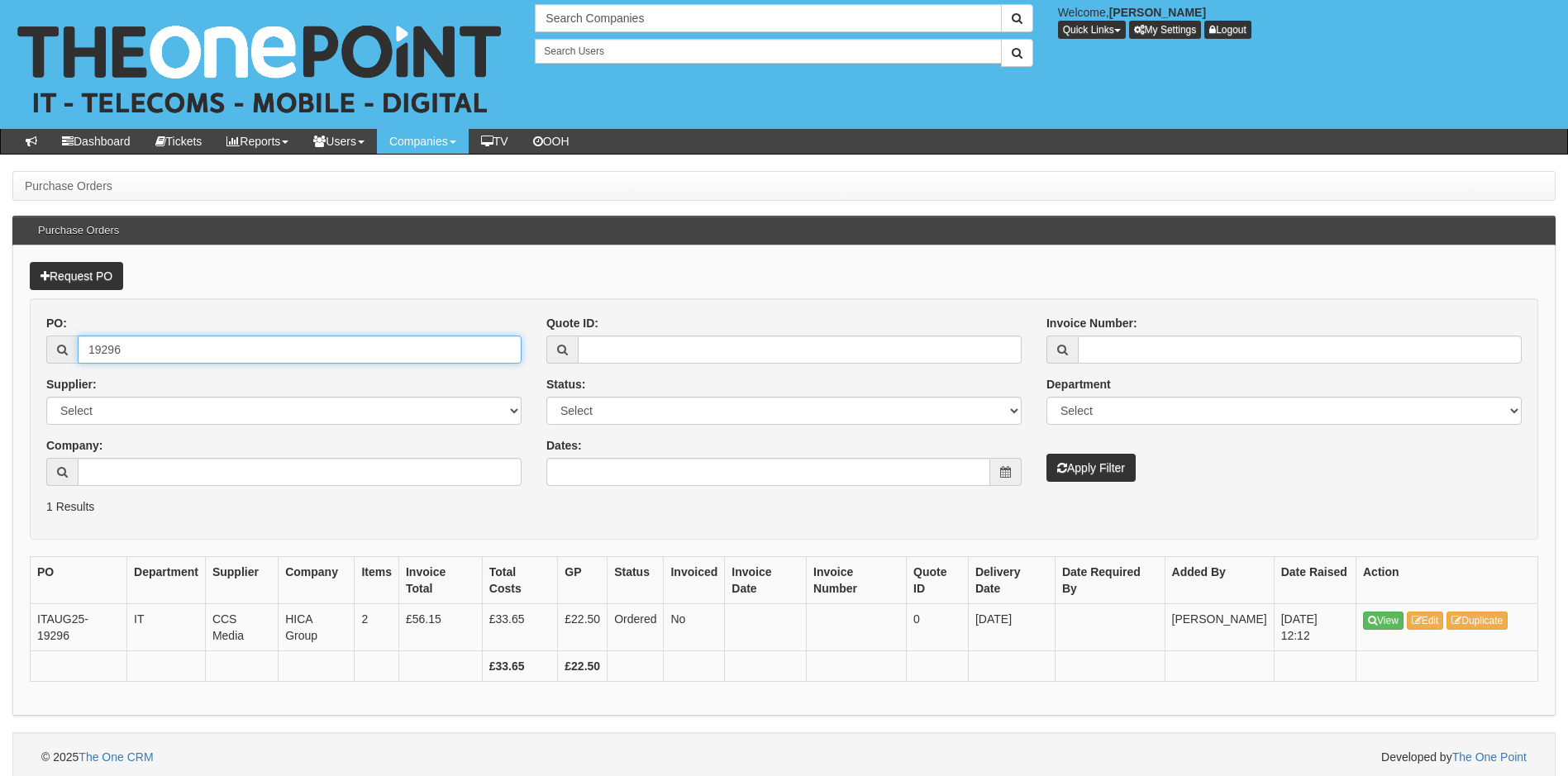
click at [143, 347] on input "19296" at bounding box center [300, 349] width 444 height 28
type input "19268"
click at [1047, 453] on button "Apply Filter" at bounding box center [1091, 467] width 89 height 28
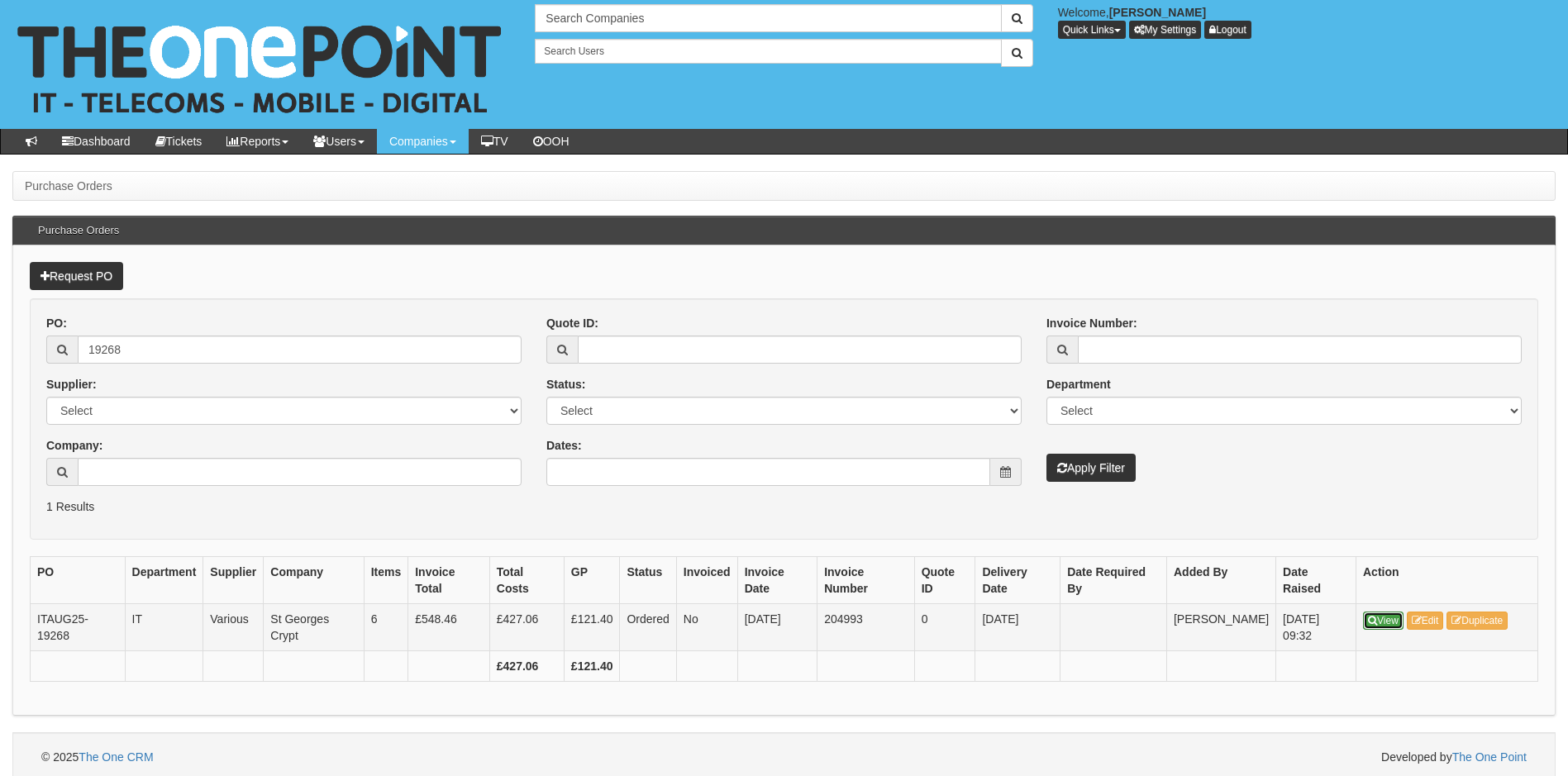
click at [1381, 621] on link "View" at bounding box center [1383, 620] width 40 height 18
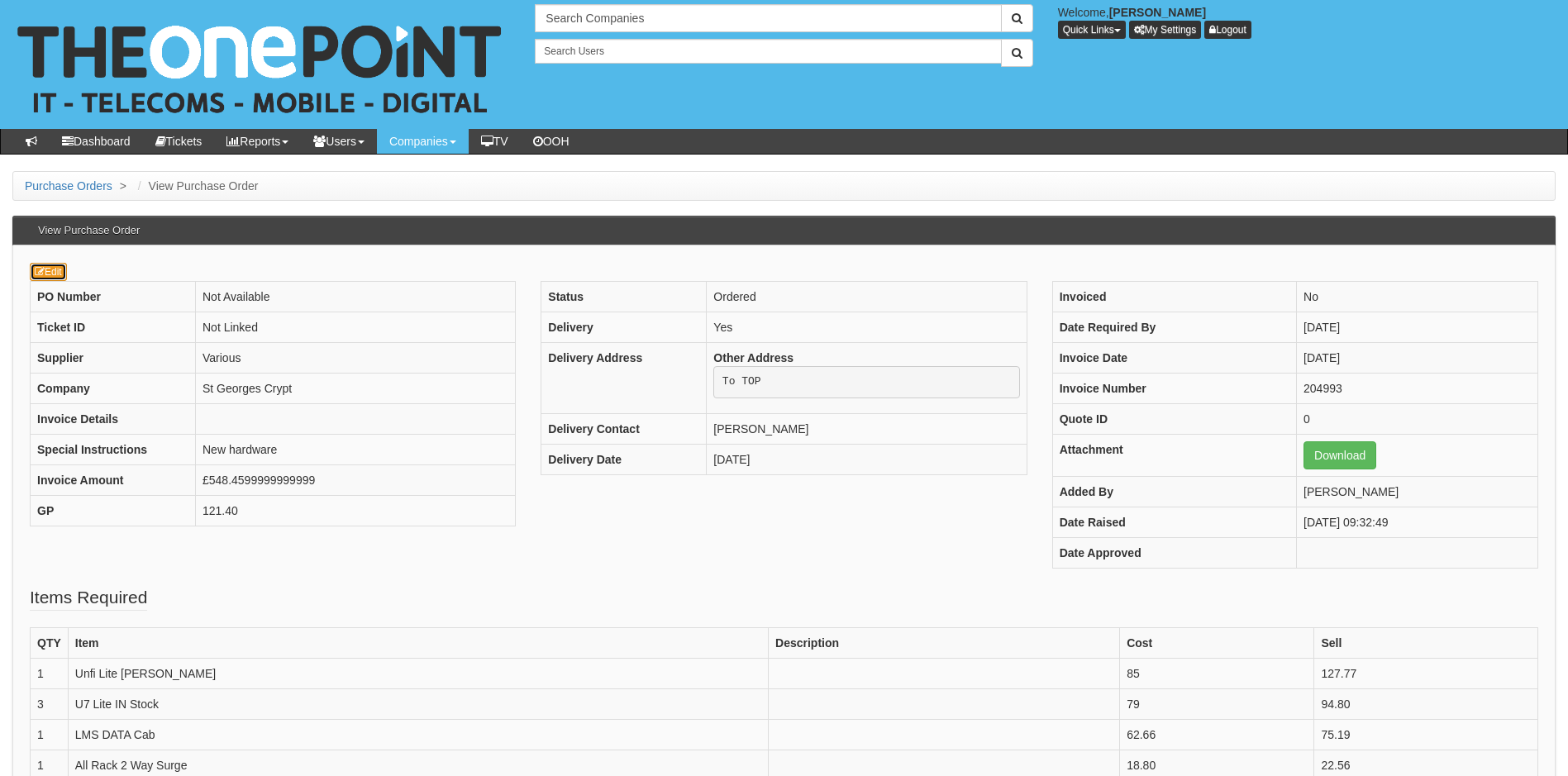
click at [57, 275] on link "Edit" at bounding box center [48, 271] width 37 height 18
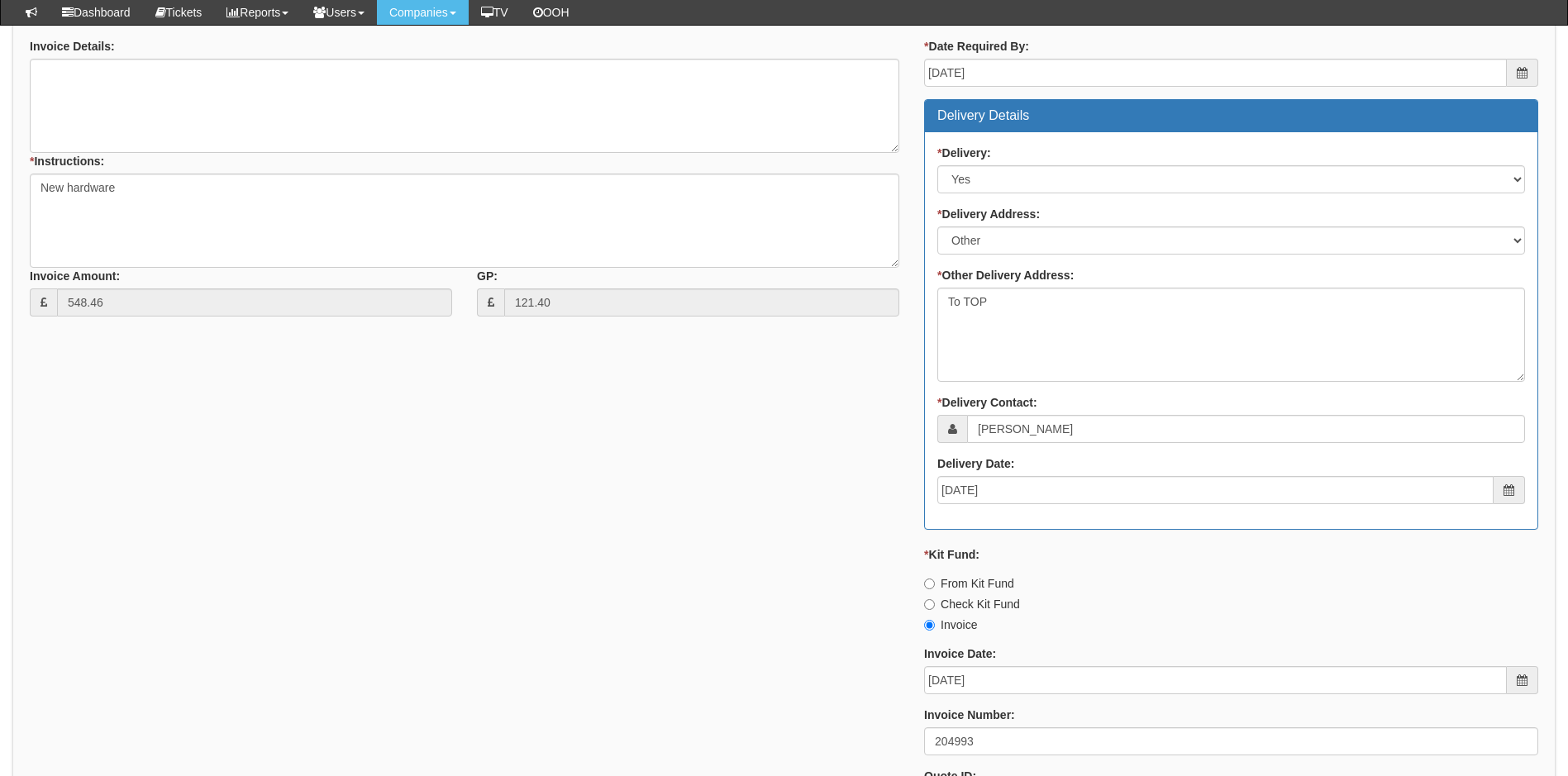
scroll to position [787, 0]
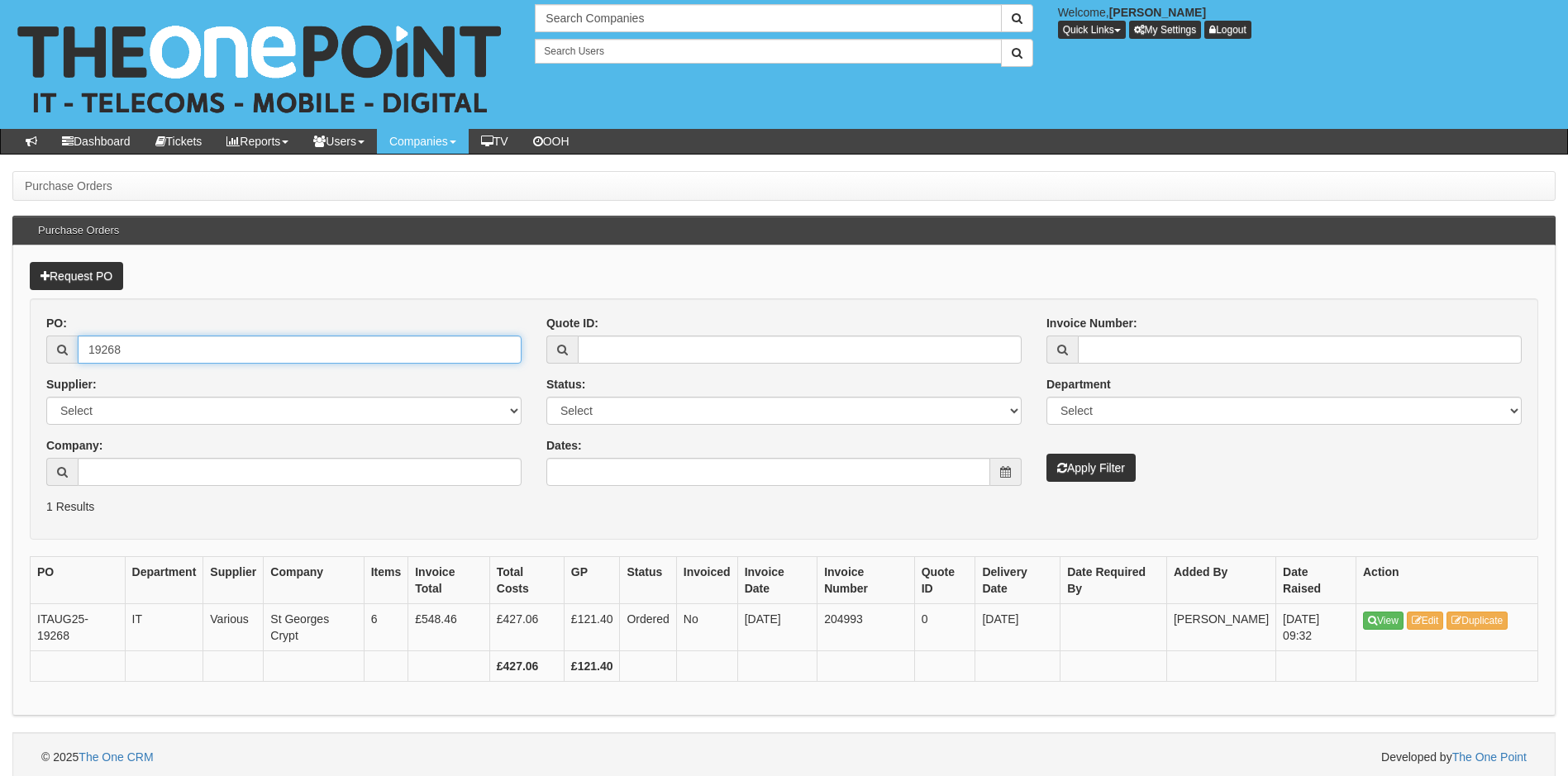
drag, startPoint x: 134, startPoint y: 352, endPoint x: 25, endPoint y: 352, distance: 109.0
click at [25, 352] on div "Request PO PO: 19268 Supplier: Select 123 REG.co.uk 1Password 3 4Gon AA Jones E…" at bounding box center [783, 481] width 1543 height 471
type input "19331"
click at [1047, 453] on button "Apply Filter" at bounding box center [1091, 467] width 89 height 28
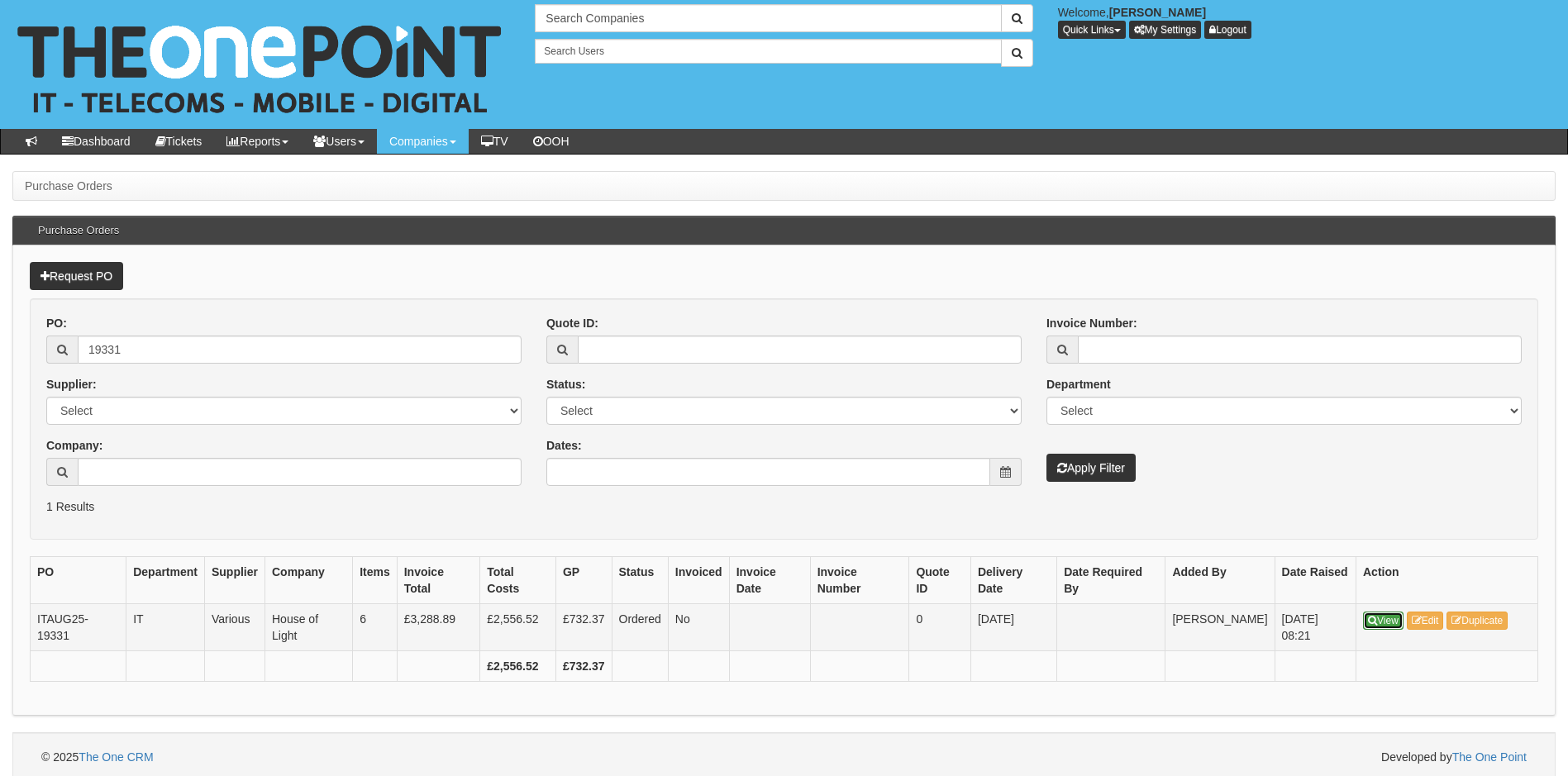
click at [1369, 620] on icon at bounding box center [1372, 621] width 9 height 10
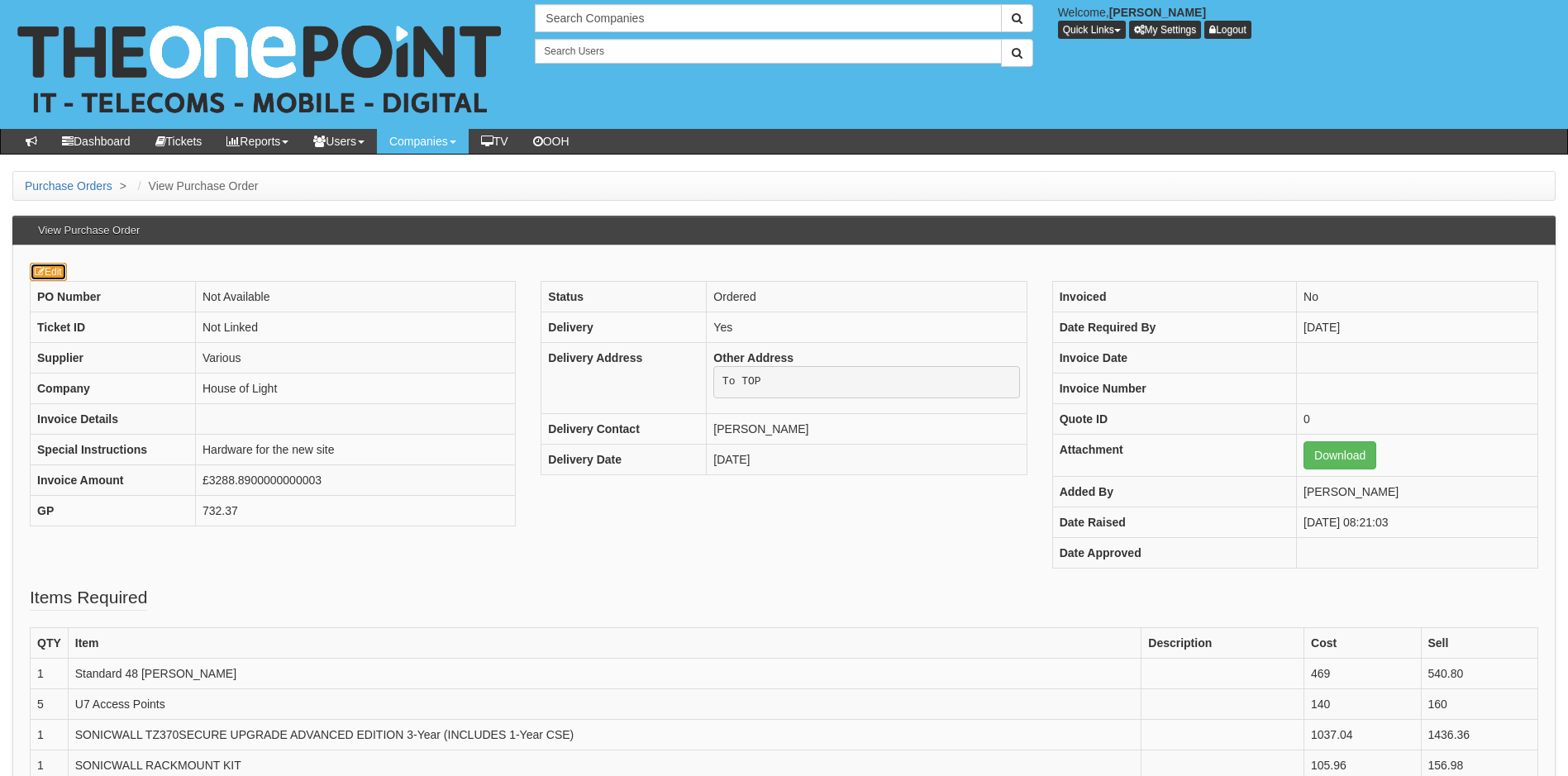
click at [53, 272] on link "Edit" at bounding box center [48, 271] width 37 height 18
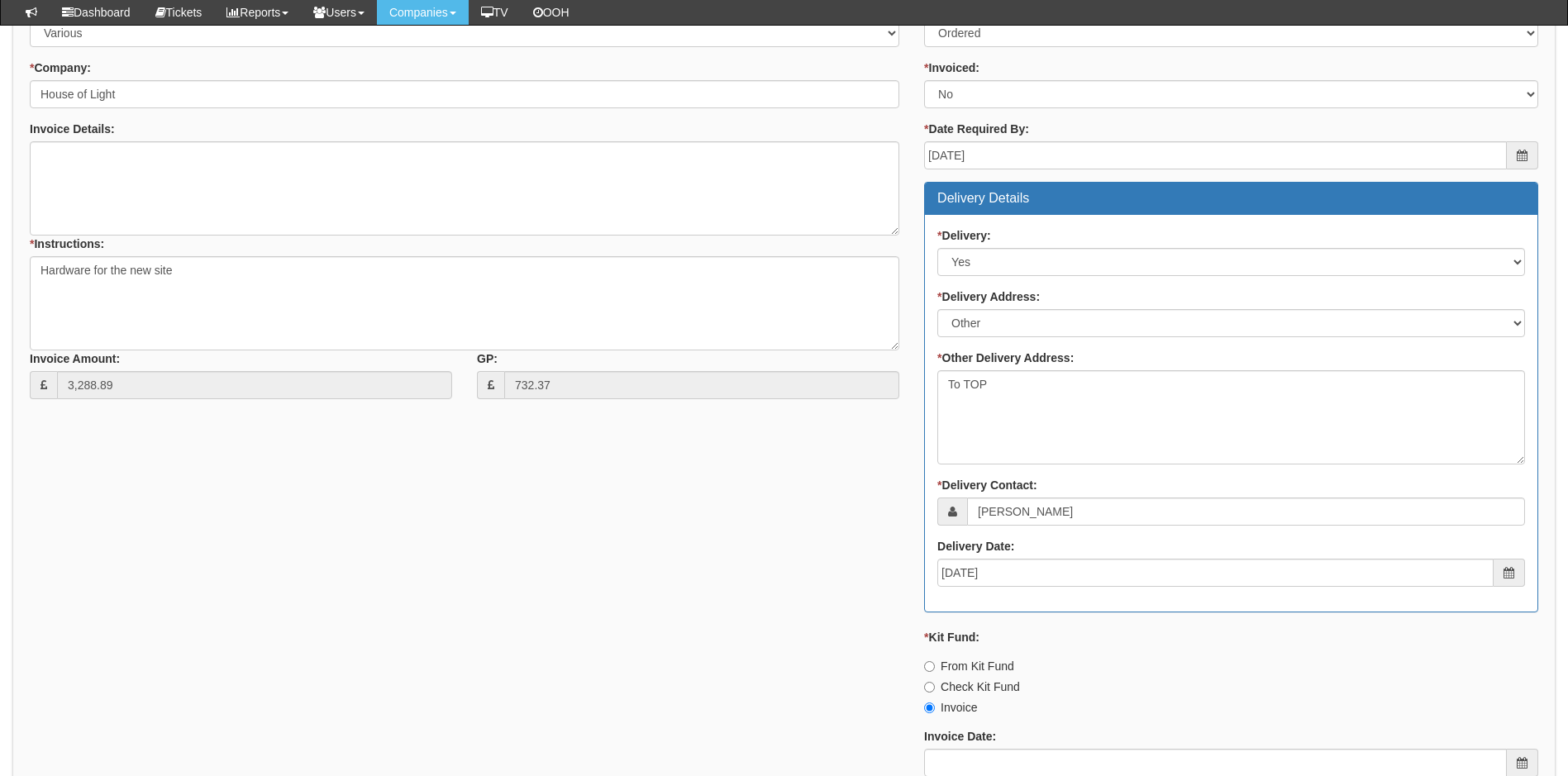
scroll to position [661, 0]
